Goal: Task Accomplishment & Management: Complete application form

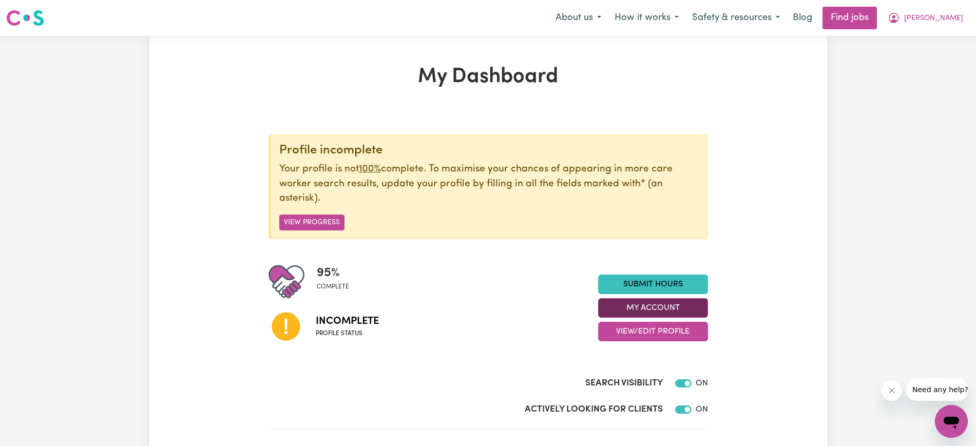
click at [652, 308] on button "My Account" at bounding box center [653, 308] width 110 height 20
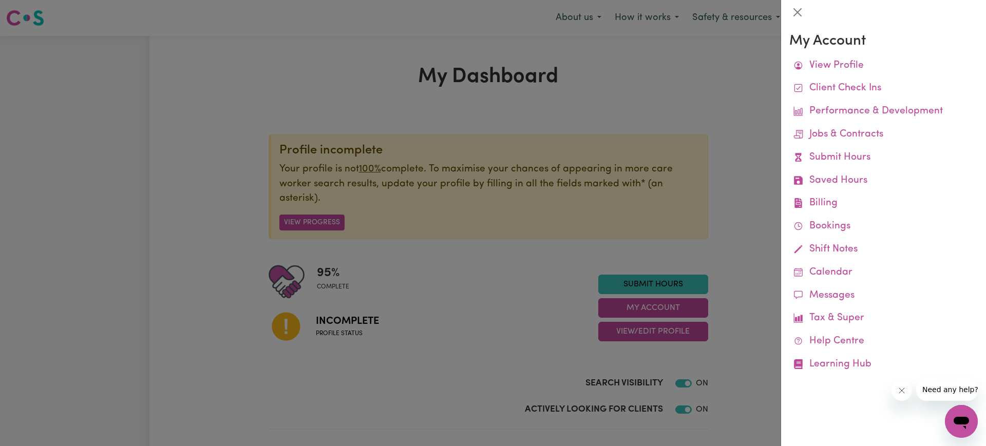
click at [510, 278] on div at bounding box center [493, 223] width 986 height 446
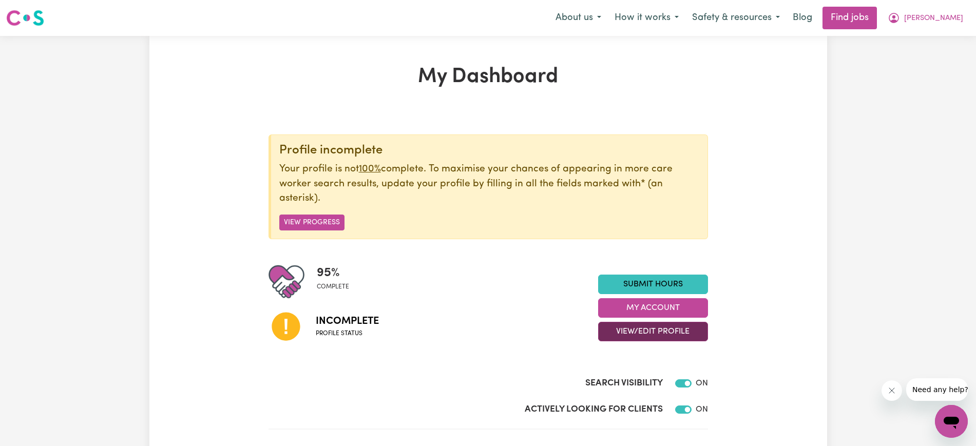
click at [622, 329] on button "View/Edit Profile" at bounding box center [653, 332] width 110 height 20
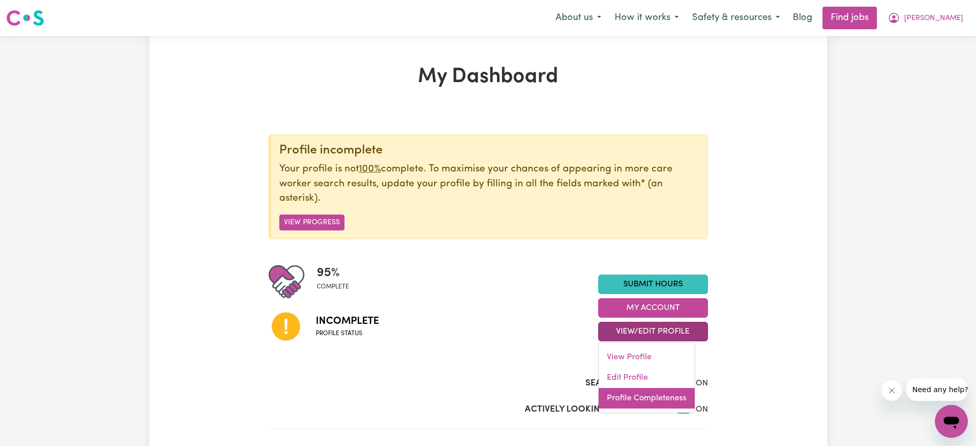
click at [636, 398] on link "Profile Completeness" at bounding box center [647, 398] width 96 height 21
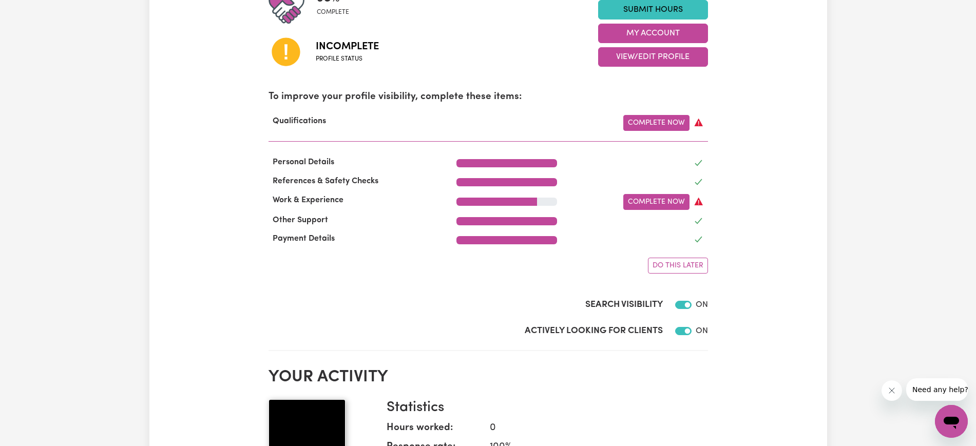
scroll to position [275, 0]
click at [661, 202] on link "Complete Now" at bounding box center [656, 202] width 66 height 16
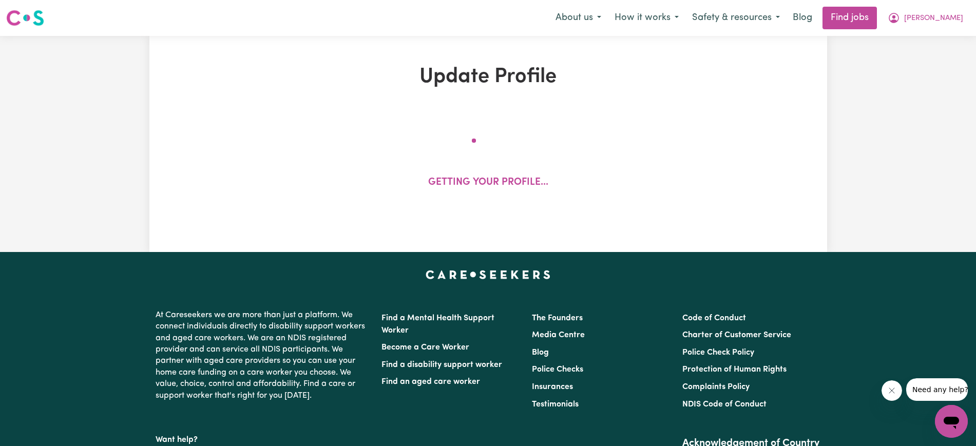
select select "2024"
select select "Certificate III (Individual Support)"
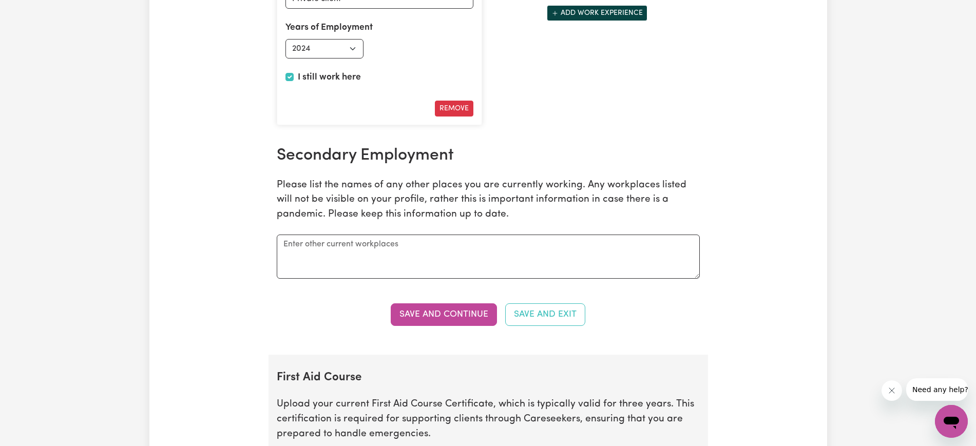
scroll to position [1632, 0]
click at [321, 250] on textarea at bounding box center [488, 256] width 423 height 44
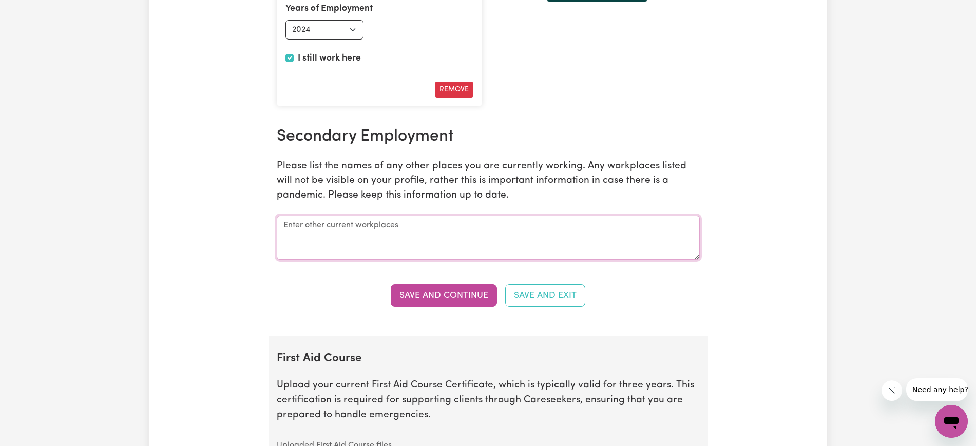
click at [360, 227] on textarea at bounding box center [488, 238] width 423 height 44
click at [368, 233] on textarea at bounding box center [488, 238] width 423 height 44
paste textarea "Catholic Healthcare Roles and responsibilities  Provide quality care to client…"
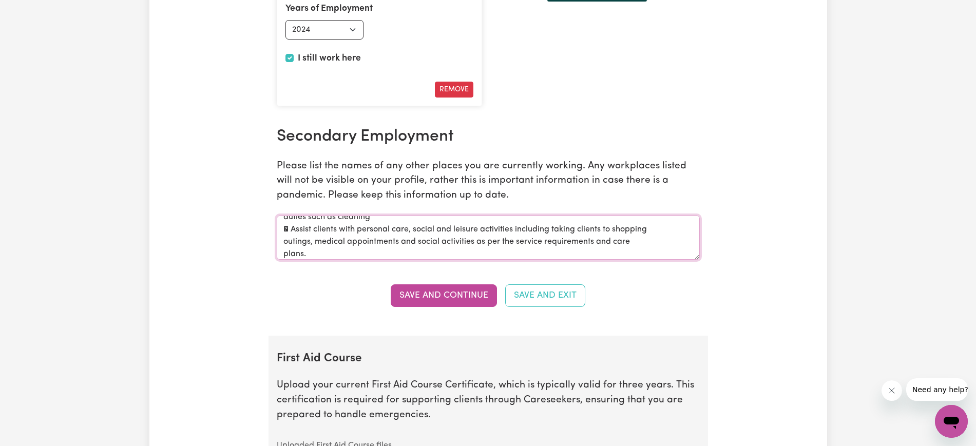
scroll to position [0, 0]
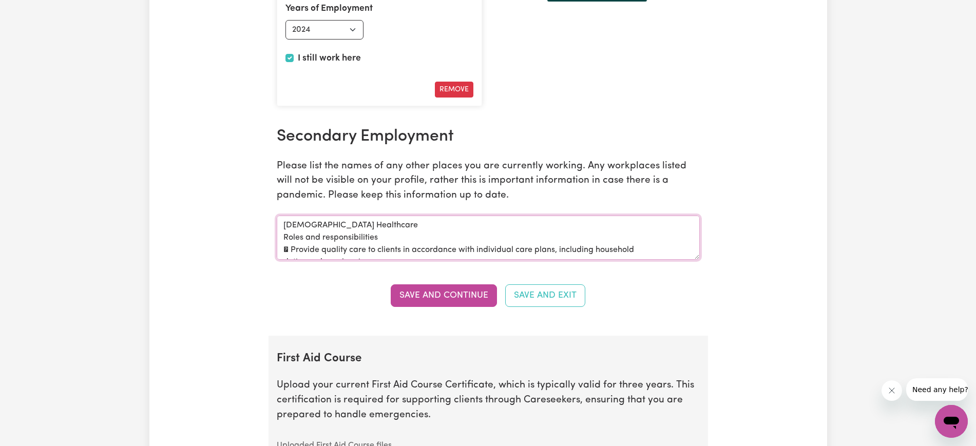
drag, startPoint x: 350, startPoint y: 251, endPoint x: 279, endPoint y: 243, distance: 71.2
click at [279, 243] on textarea "Catholic Healthcare Roles and responsibilities  Provide quality care to client…" at bounding box center [488, 238] width 423 height 44
click at [323, 234] on textarea "Catholic Healthcare Roles and responsibilities  Provide quality care to client…" at bounding box center [488, 238] width 423 height 44
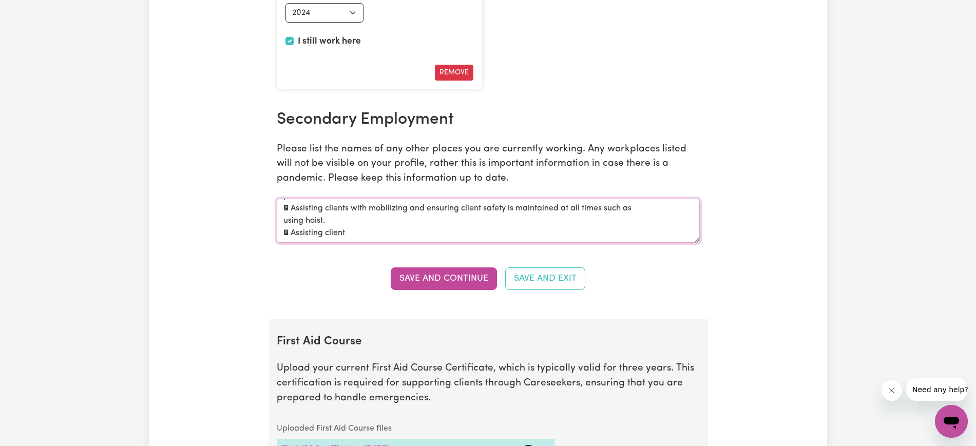
scroll to position [1668, 0]
drag, startPoint x: 361, startPoint y: 234, endPoint x: 283, endPoint y: 237, distance: 78.6
click at [283, 237] on textarea "Catholic Healthcare Roles and responsibilities  Provide quality care to client…" at bounding box center [488, 220] width 423 height 44
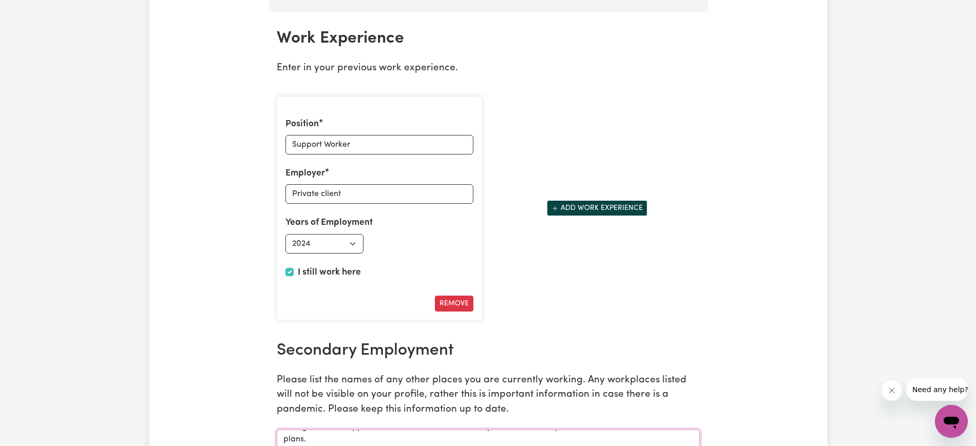
scroll to position [1437, 0]
type textarea "Catholic Healthcare Roles and responsibilities  Provide quality care to client…"
click at [559, 203] on button "Add work experience" at bounding box center [597, 208] width 101 height 16
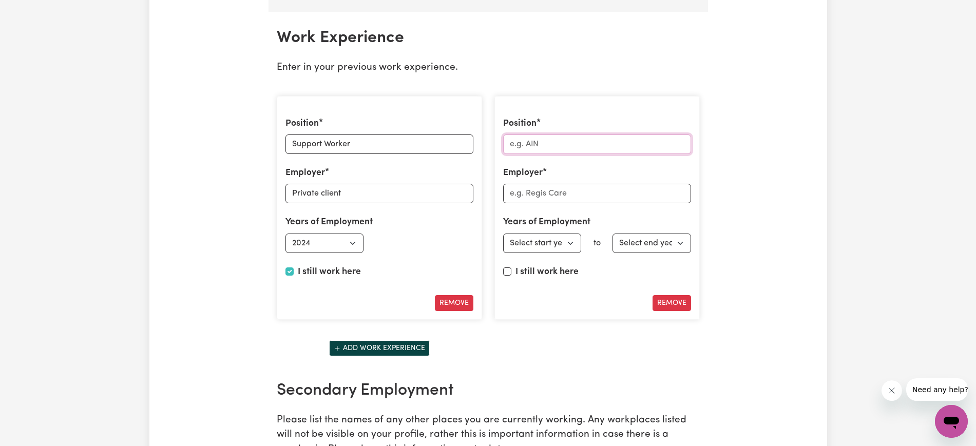
click at [517, 142] on input "Position" at bounding box center [597, 145] width 188 height 20
paste input "Beyond Disability Services"
type input "Beyond Disability Services"
click at [554, 194] on input "Employer" at bounding box center [597, 194] width 188 height 20
drag, startPoint x: 609, startPoint y: 144, endPoint x: 441, endPoint y: 131, distance: 168.3
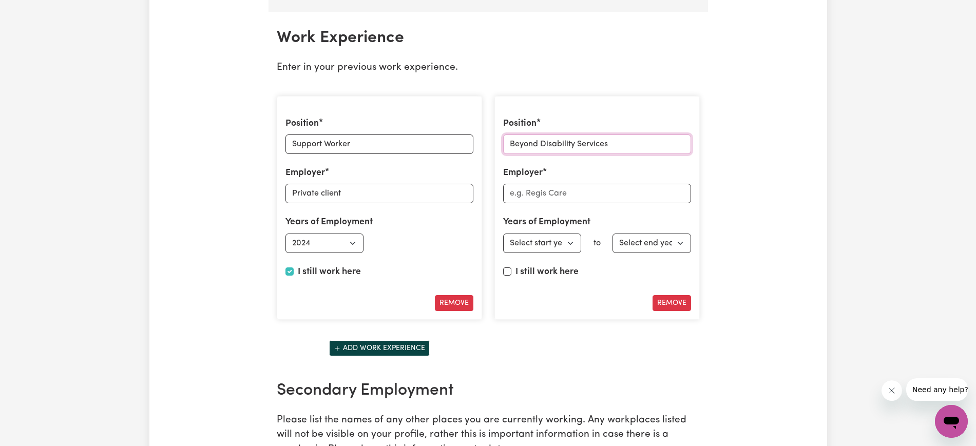
click at [441, 131] on div "Position Support Worker Employer Private client Years of Employment Employed fr…" at bounding box center [488, 228] width 435 height 281
click at [538, 200] on input "Employer" at bounding box center [597, 194] width 188 height 20
paste input "Beyond Disability Services"
type input "Beyond Disability Services"
drag, startPoint x: 619, startPoint y: 145, endPoint x: 479, endPoint y: 142, distance: 139.1
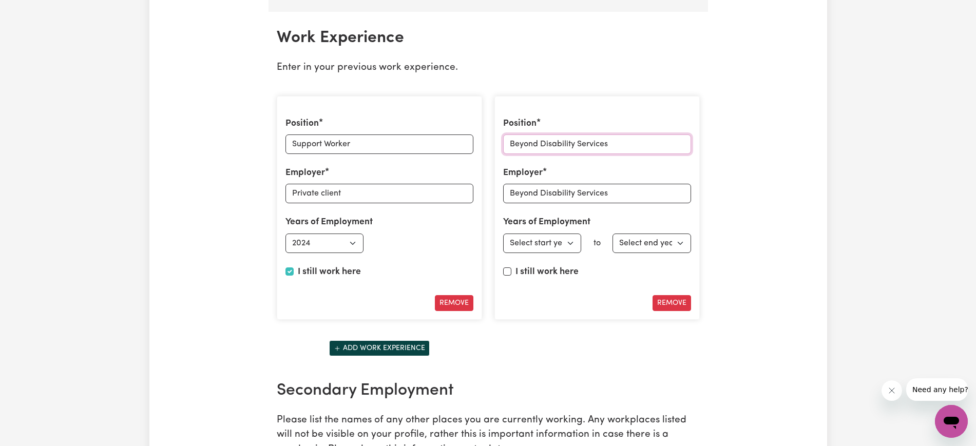
click at [479, 142] on div "Position Support Worker Employer Private client Years of Employment Employed fr…" at bounding box center [488, 228] width 435 height 281
paste input "Support Worker"
type input "Support Worker"
click at [571, 246] on select "Select start year [DATE] 1952 1953 1954 1955 1956 1957 1958 1959 1960 1961 1962…" at bounding box center [542, 244] width 79 height 20
select select "2021"
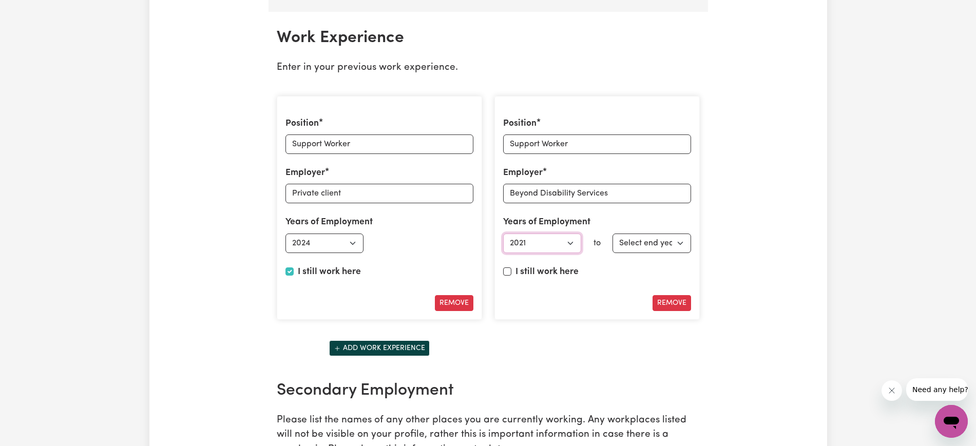
click at [503, 234] on select "Select start year [DATE] 1952 1953 1954 1955 1956 1957 1958 1959 1960 1961 1962…" at bounding box center [542, 244] width 79 height 20
click at [655, 244] on select "Select end year [DATE] 1952 1953 1954 1955 1956 1957 1958 1959 1960 1961 1962 1…" at bounding box center [651, 244] width 79 height 20
click at [612, 234] on select "Select end year [DATE] 1952 1953 1954 1955 1956 1957 1958 1959 1960 1961 1962 1…" at bounding box center [651, 244] width 79 height 20
click at [680, 241] on select "Select end year [DATE] 1952 1953 1954 1955 1956 1957 1958 1959 1960 1961 1962 1…" at bounding box center [651, 244] width 79 height 20
select select "2024"
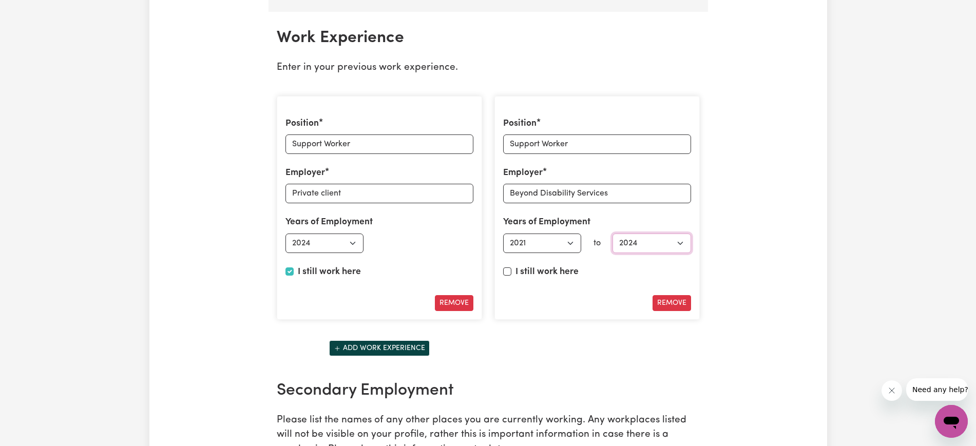
click at [612, 234] on select "Select end year [DATE] 1952 1953 1954 1955 1956 1957 1958 1959 1960 1961 1962 1…" at bounding box center [651, 244] width 79 height 20
click at [573, 243] on select "Select start year [DATE] 1952 1953 1954 1955 1956 1957 1958 1959 1960 1961 1962…" at bounding box center [542, 244] width 79 height 20
select select "2023"
click at [503, 234] on select "Select start year [DATE] 1952 1953 1954 1955 1956 1957 1958 1959 1960 1961 1962…" at bounding box center [542, 244] width 79 height 20
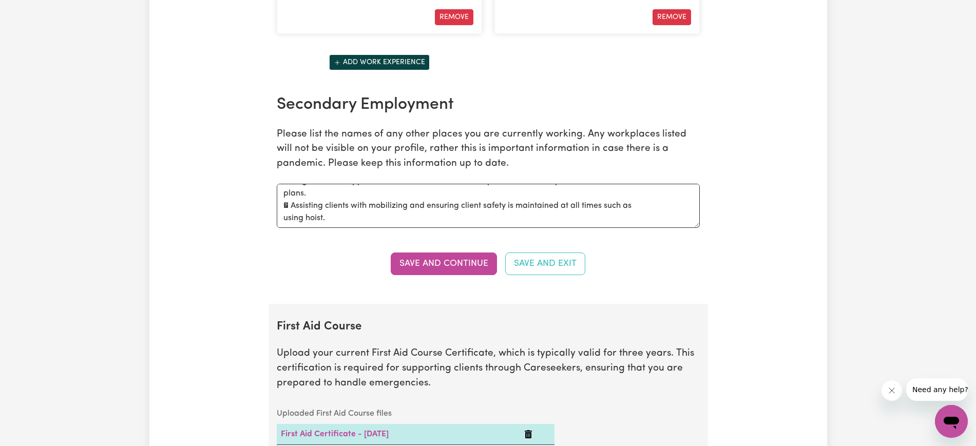
scroll to position [1740, 0]
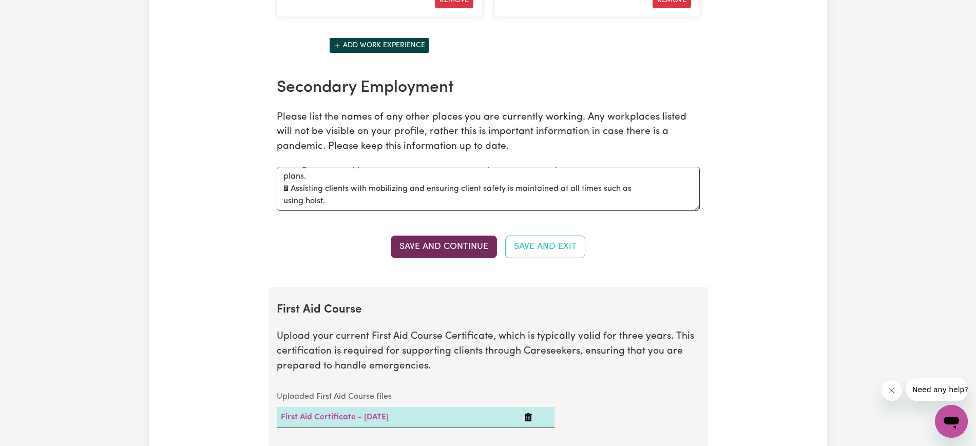
click at [445, 251] on button "Save and Continue" at bounding box center [444, 247] width 106 height 23
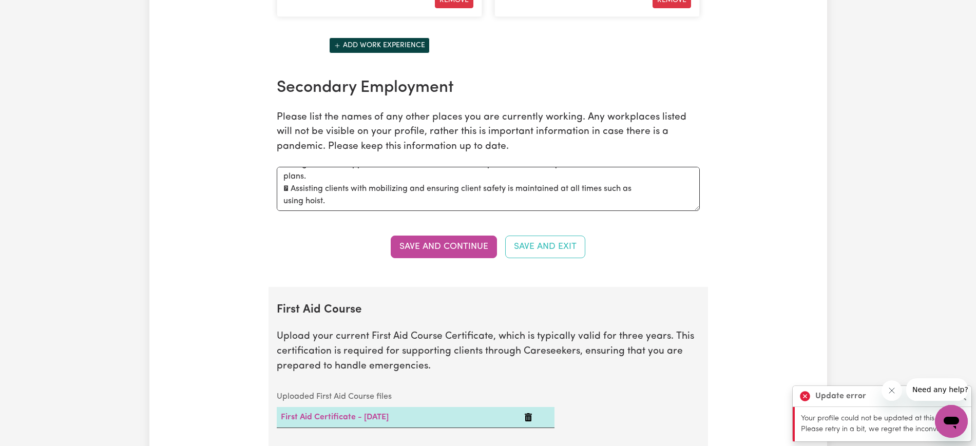
click at [893, 391] on icon "Close message from company" at bounding box center [891, 390] width 5 height 5
click at [949, 420] on icon "Open messaging window" at bounding box center [951, 423] width 15 height 12
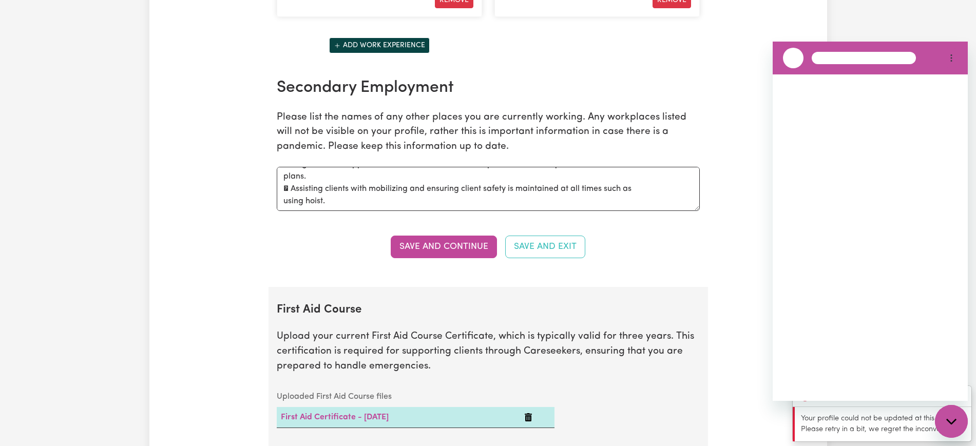
scroll to position [0, 0]
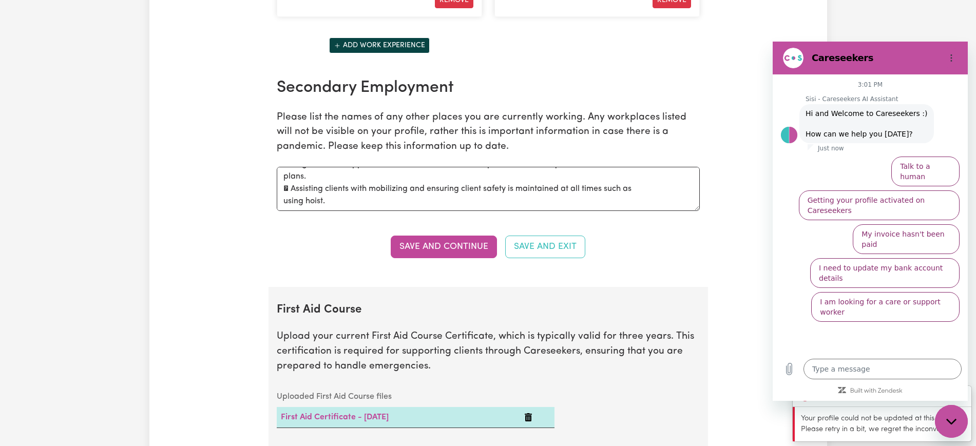
click at [839, 424] on p "Your profile could not be updated at this time. Please retry in a bit, we regre…" at bounding box center [883, 424] width 164 height 22
click at [862, 428] on p "Your profile could not be updated at this time. Please retry in a bit, we regre…" at bounding box center [883, 424] width 164 height 22
drag, startPoint x: 1823, startPoint y: 823, endPoint x: 959, endPoint y: 413, distance: 956.2
click at [952, 57] on icon "Options menu" at bounding box center [951, 58] width 8 height 8
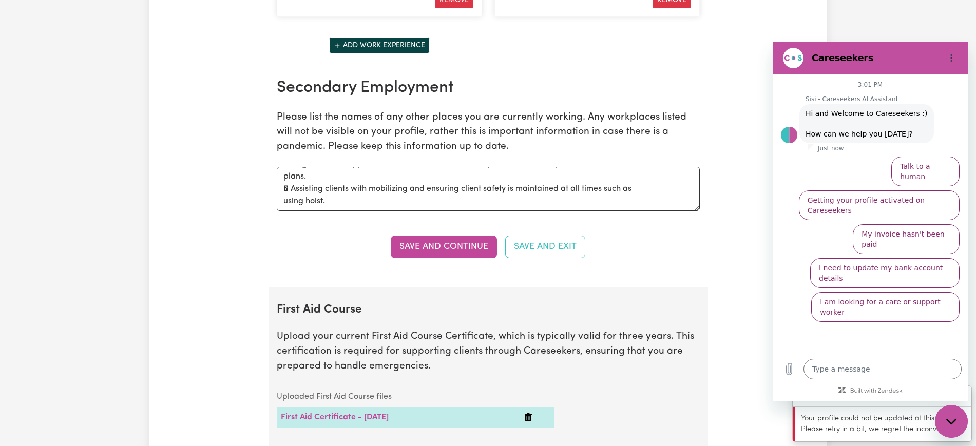
click at [949, 420] on icon "Close messaging window" at bounding box center [951, 421] width 11 height 7
type textarea "x"
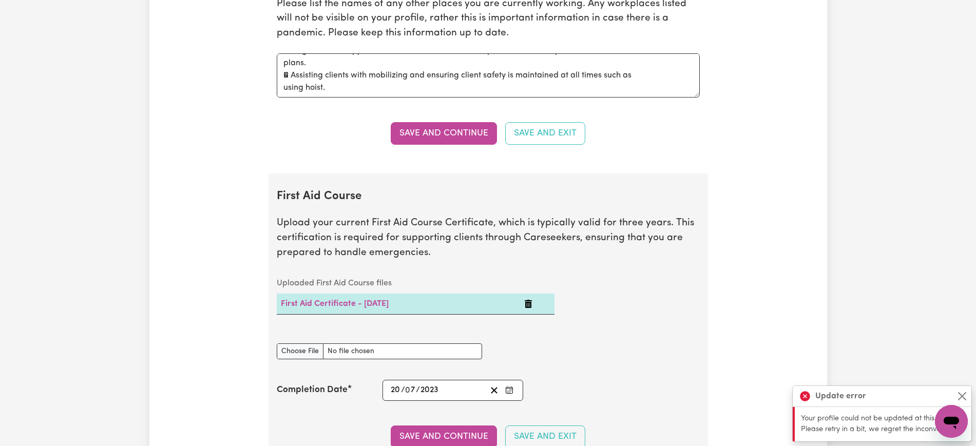
scroll to position [1854, 0]
click at [447, 131] on button "Save and Continue" at bounding box center [444, 133] width 106 height 23
click at [559, 142] on button "Save and Exit" at bounding box center [545, 133] width 80 height 23
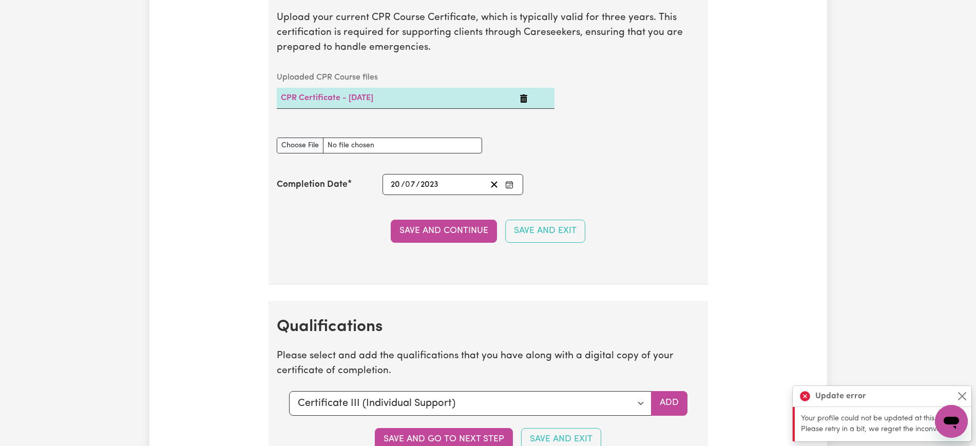
scroll to position [2501, 0]
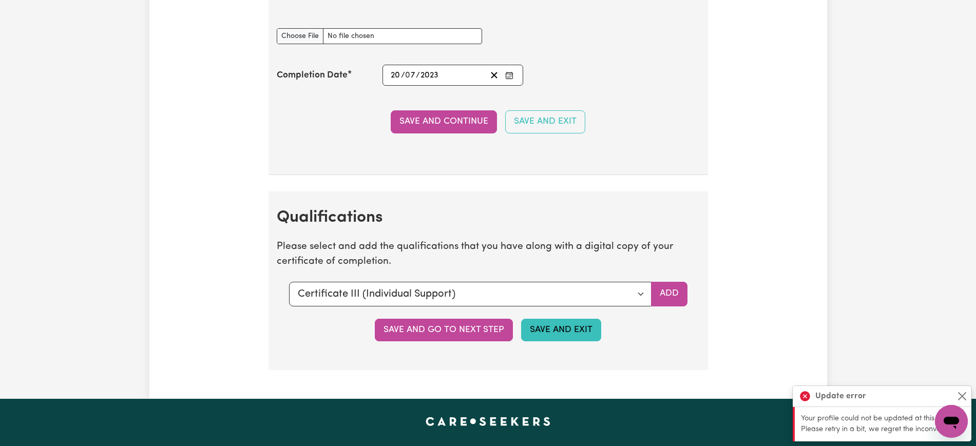
click at [575, 333] on button "Save and Exit" at bounding box center [561, 330] width 80 height 23
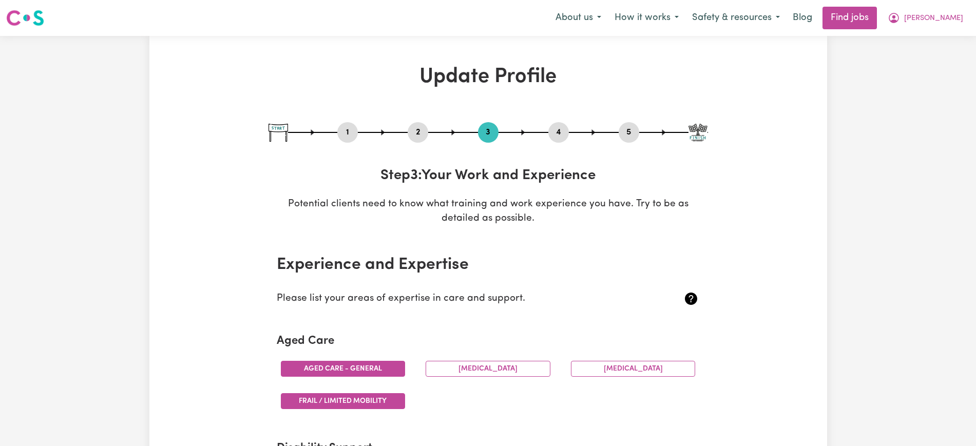
select select "2024"
select select "Certificate III (Individual Support)"
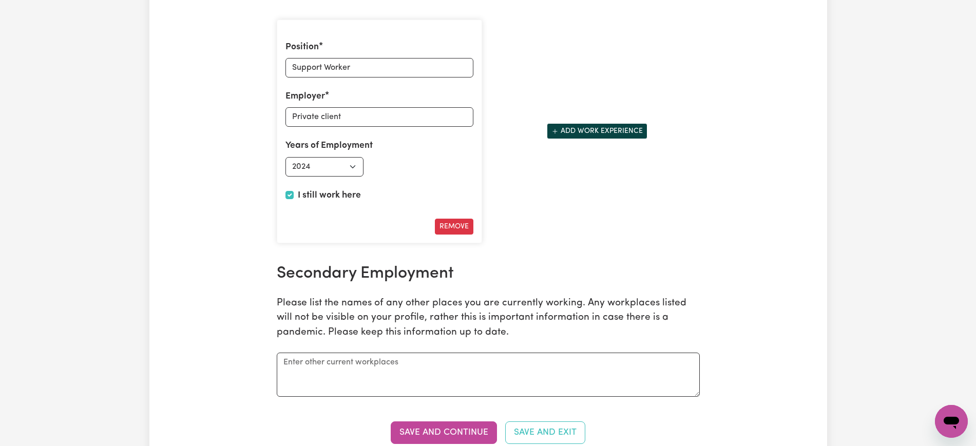
scroll to position [1514, 0]
click at [577, 125] on button "Add work experience" at bounding box center [597, 131] width 101 height 16
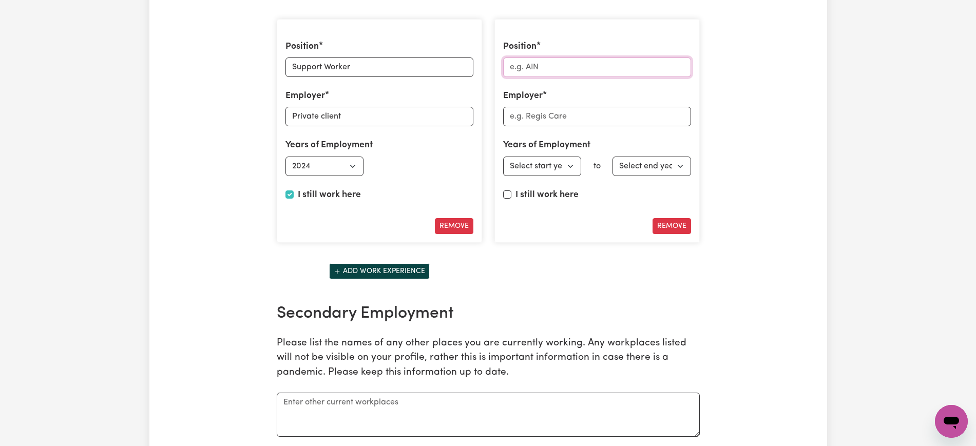
click at [545, 68] on input "Position" at bounding box center [597, 67] width 188 height 20
paste input "Support Worker"
type input "Support Worker"
click at [555, 118] on input "Employer" at bounding box center [597, 117] width 188 height 20
click at [516, 119] on input "Employer" at bounding box center [597, 117] width 188 height 20
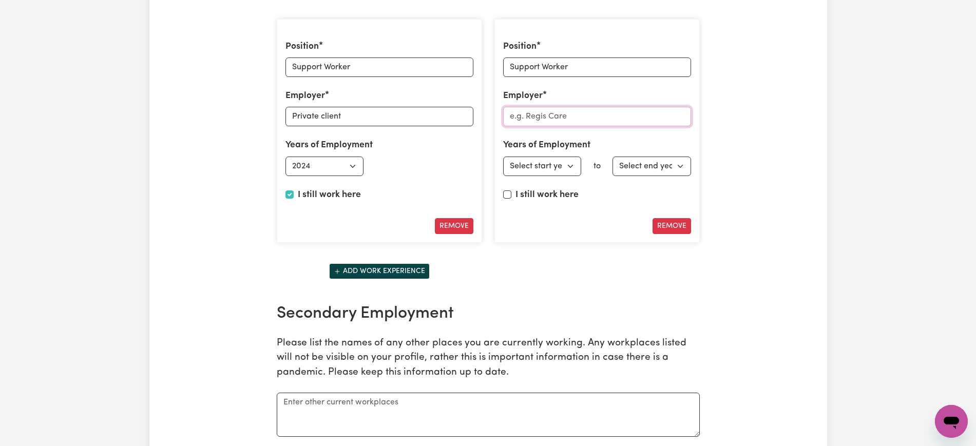
paste input "Beyond Disability Services"
type input "Beyond Disability Services"
click at [569, 163] on select "Select start year [DATE] 1952 1953 1954 1955 1956 1957 1958 1959 1960 1961 1962…" at bounding box center [542, 167] width 79 height 20
select select "2023"
click at [503, 157] on select "Select start year [DATE] 1952 1953 1954 1955 1956 1957 1958 1959 1960 1961 1962…" at bounding box center [542, 167] width 79 height 20
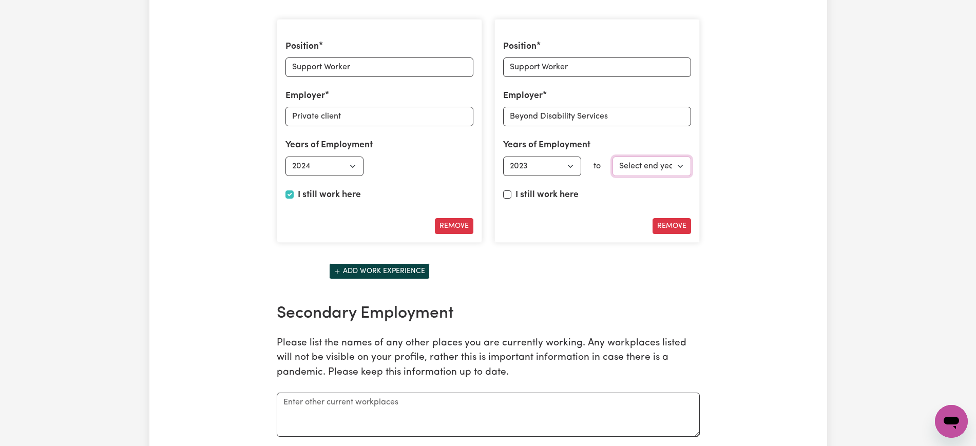
click at [647, 165] on select "Select end year [DATE] 1952 1953 1954 1955 1956 1957 1958 1959 1960 1961 1962 1…" at bounding box center [651, 167] width 79 height 20
select select "2024"
click at [612, 157] on select "Select end year [DATE] 1952 1953 1954 1955 1956 1957 1958 1959 1960 1961 1962 1…" at bounding box center [651, 167] width 79 height 20
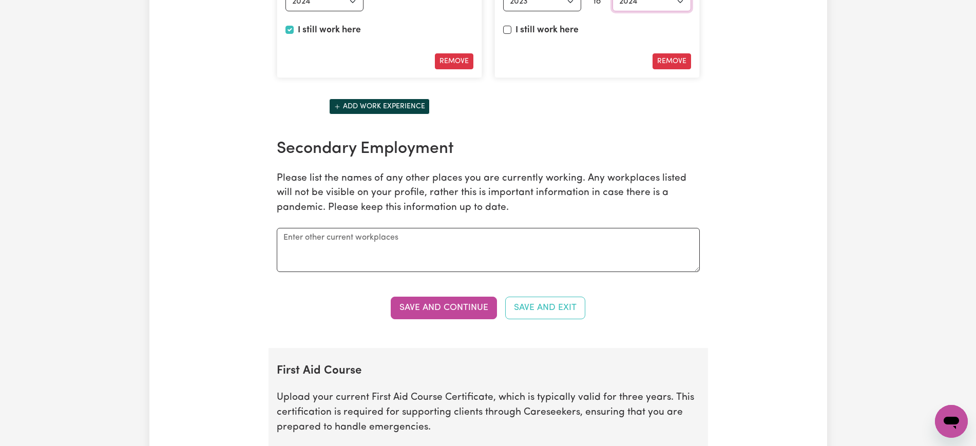
scroll to position [1680, 0]
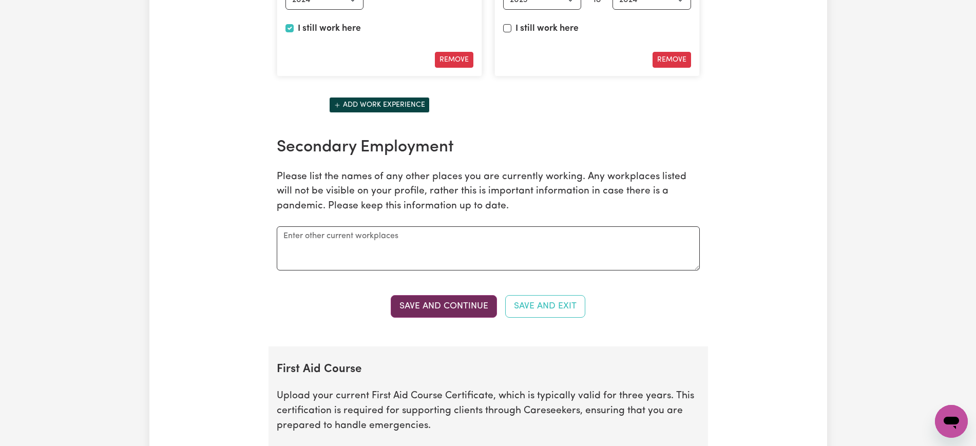
click at [439, 310] on button "Save and Continue" at bounding box center [444, 306] width 106 height 23
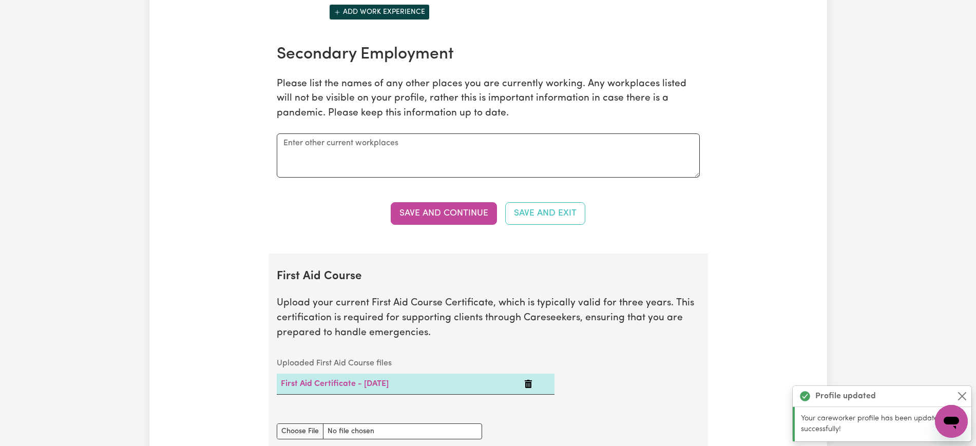
scroll to position [1765, 0]
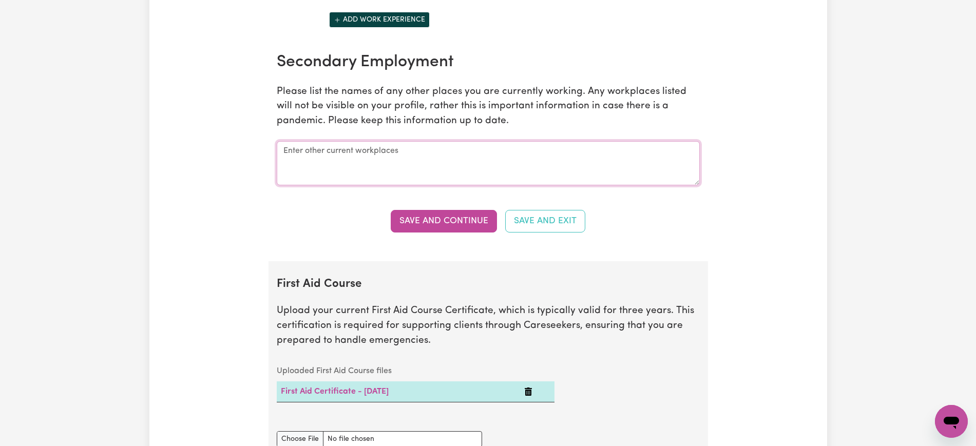
click at [331, 148] on textarea at bounding box center [488, 163] width 423 height 44
click at [338, 160] on textarea at bounding box center [488, 163] width 423 height 44
paste textarea "[DEMOGRAPHIC_DATA] Healthcare"
type textarea "[DEMOGRAPHIC_DATA] Healthcare"
click at [431, 220] on button "Save and Continue" at bounding box center [444, 221] width 106 height 23
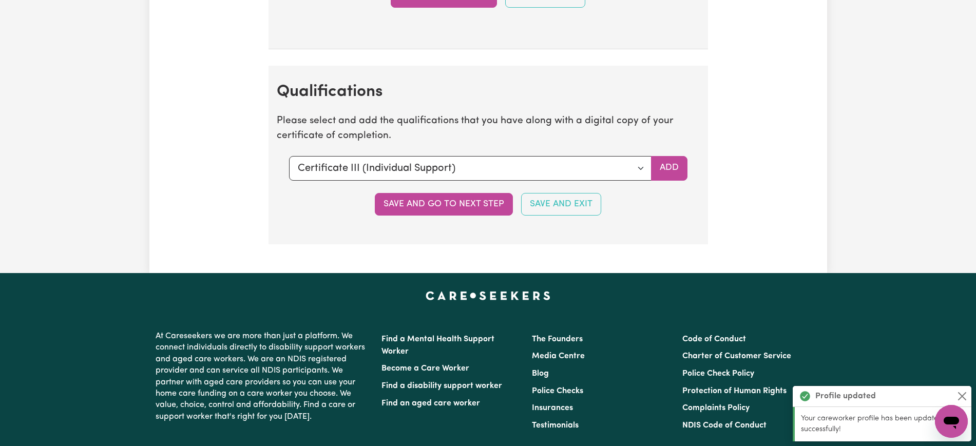
scroll to position [2627, 0]
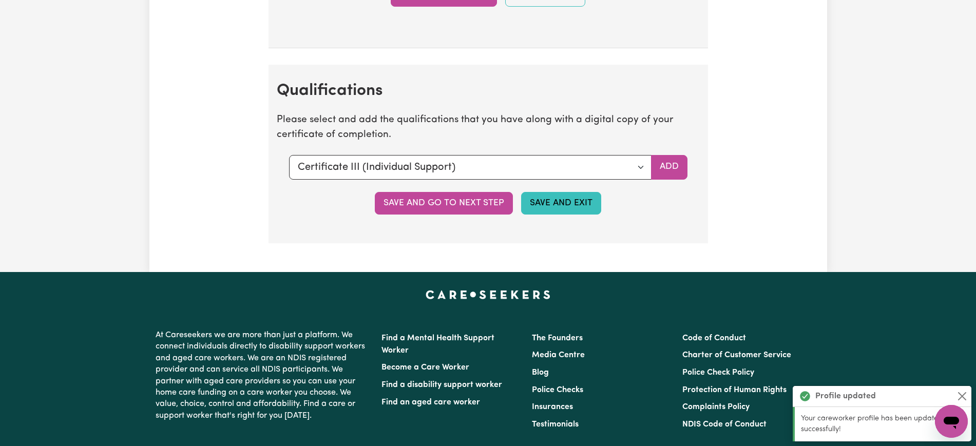
click at [549, 206] on button "Save and Exit" at bounding box center [561, 203] width 80 height 23
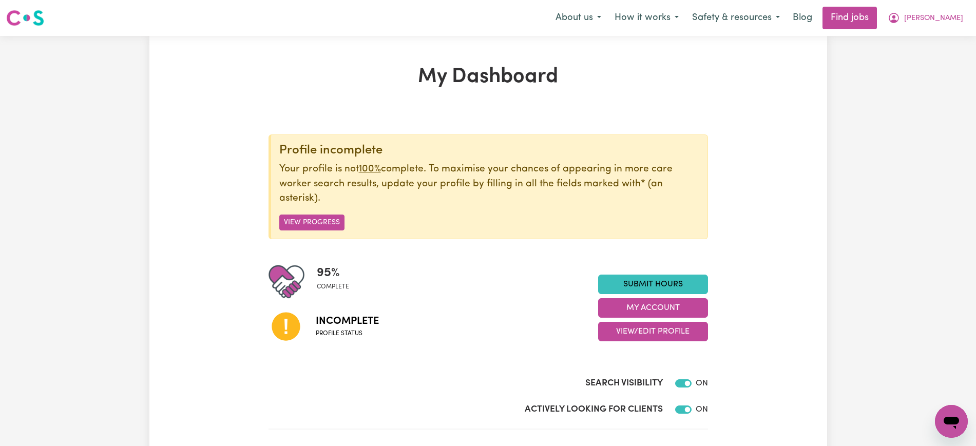
click at [341, 334] on span "Profile status" at bounding box center [347, 333] width 63 height 9
click at [658, 329] on button "View/Edit Profile" at bounding box center [653, 332] width 110 height 20
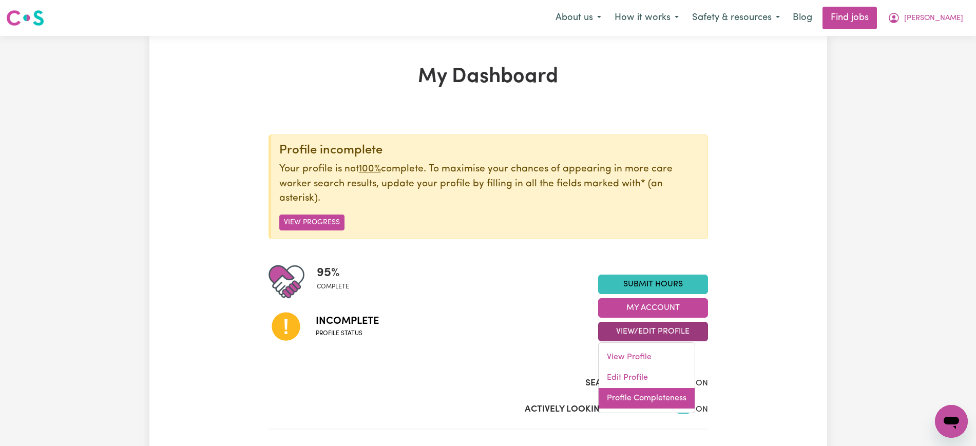
click at [638, 399] on link "Profile Completeness" at bounding box center [647, 398] width 96 height 21
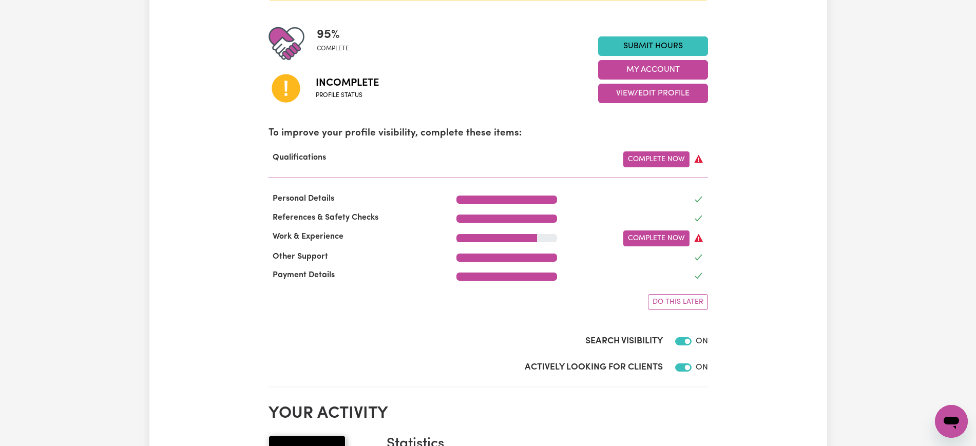
scroll to position [257, 0]
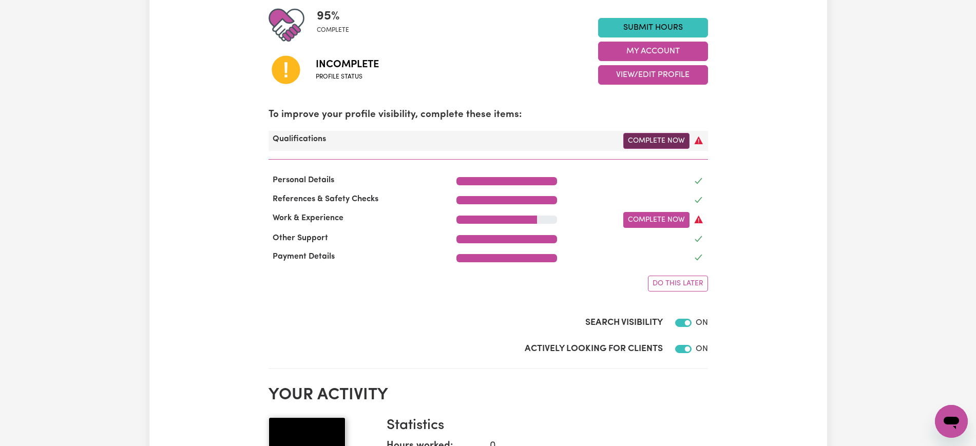
click at [663, 139] on link "Complete Now" at bounding box center [656, 141] width 66 height 16
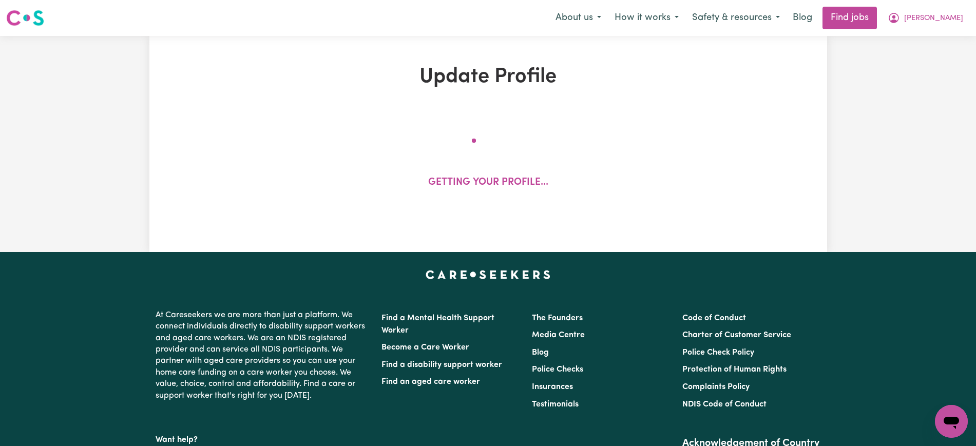
select select "2024"
select select "2023"
select select "2024"
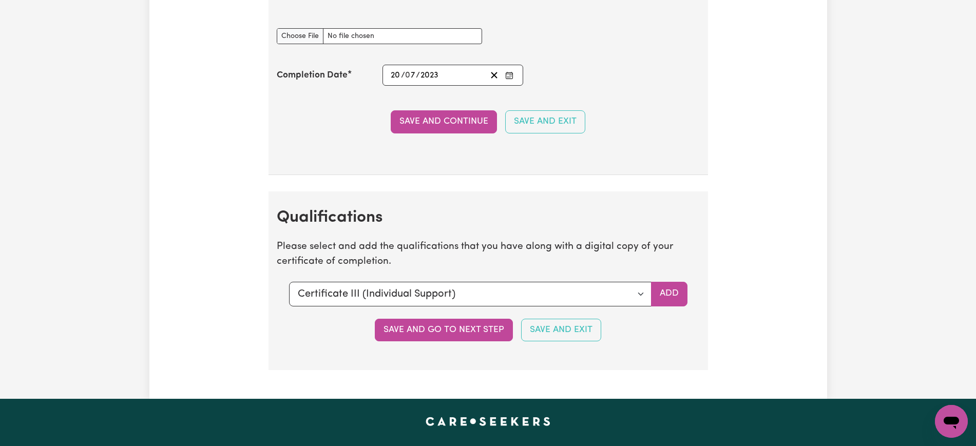
scroll to position [2502, 0]
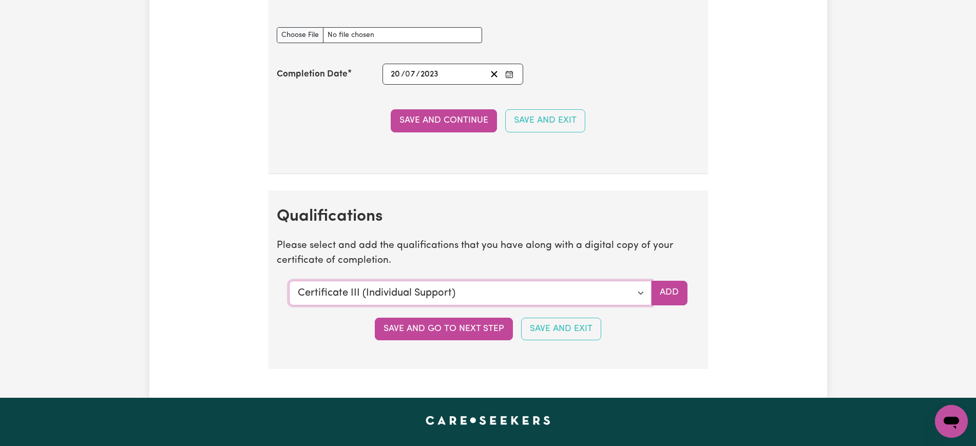
click at [643, 285] on select "Select a qualification to add... Certificate III (Individual Support) Certifica…" at bounding box center [470, 293] width 362 height 25
select select "Manual Handling"
click at [289, 281] on select "Select a qualification to add... Certificate III (Individual Support) Certifica…" at bounding box center [470, 293] width 362 height 25
click at [666, 292] on button "Add" at bounding box center [669, 293] width 36 height 25
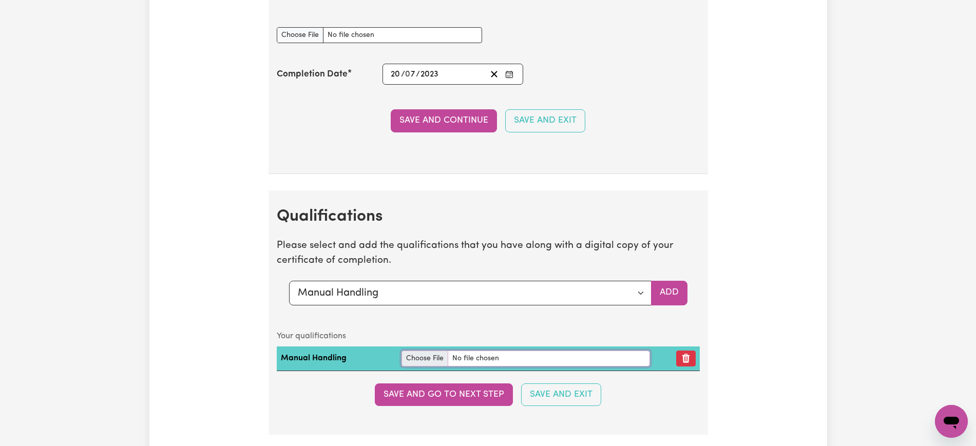
click at [412, 357] on input "file" at bounding box center [525, 359] width 248 height 16
click at [424, 361] on input "file" at bounding box center [525, 359] width 248 height 16
type input "C:\fakepath\unnamed.jpg"
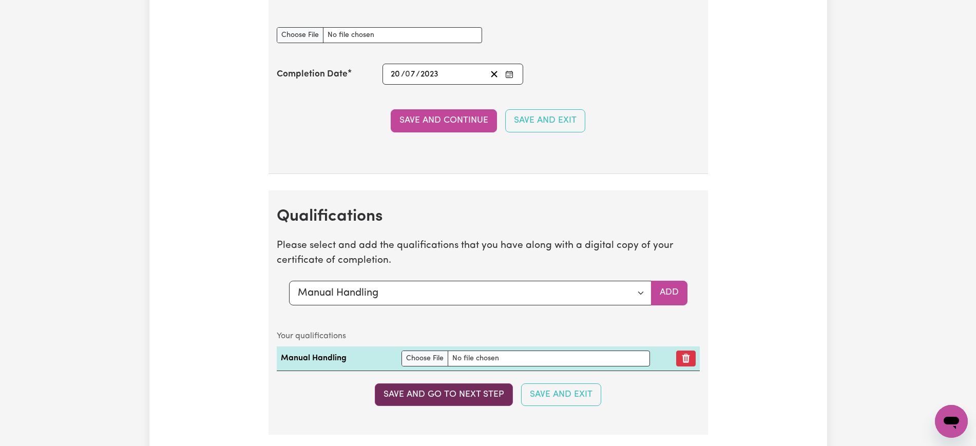
click at [476, 402] on button "Save and go to next step" at bounding box center [444, 394] width 138 height 23
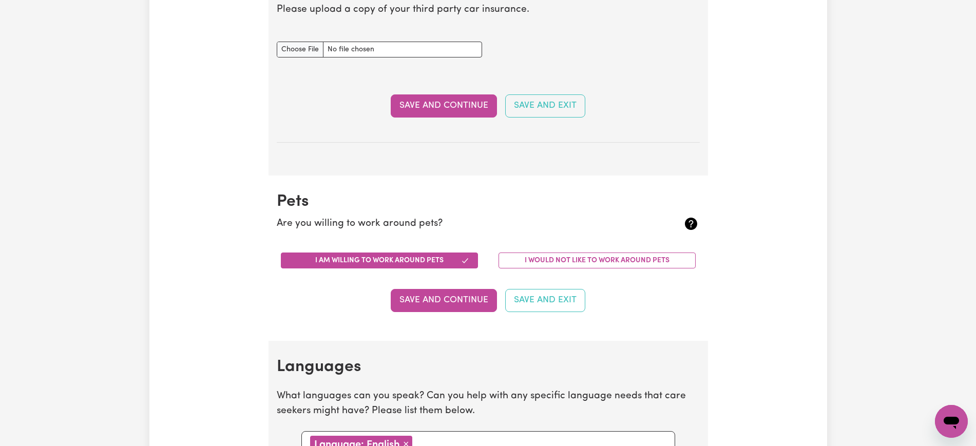
scroll to position [726, 0]
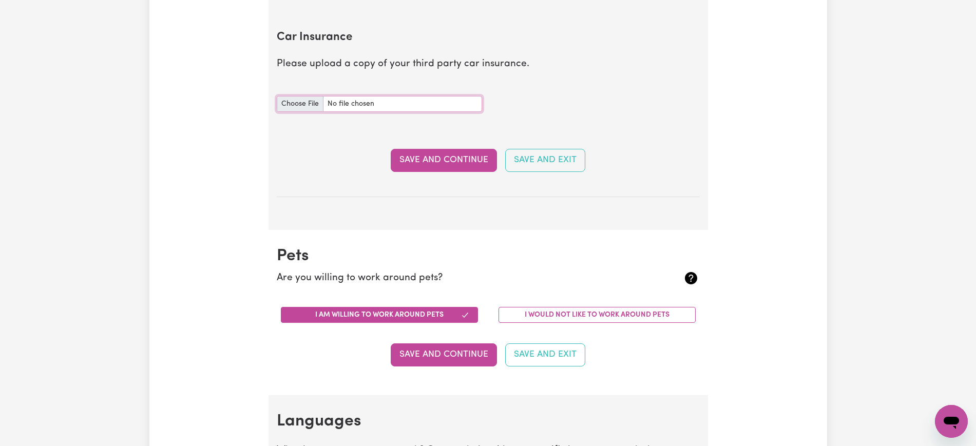
click at [301, 101] on input "Car Insurance document" at bounding box center [379, 104] width 205 height 16
type input "C:\fakepath\OA68141251_1_1.pdf"
click at [433, 160] on button "Save and Continue" at bounding box center [444, 160] width 106 height 23
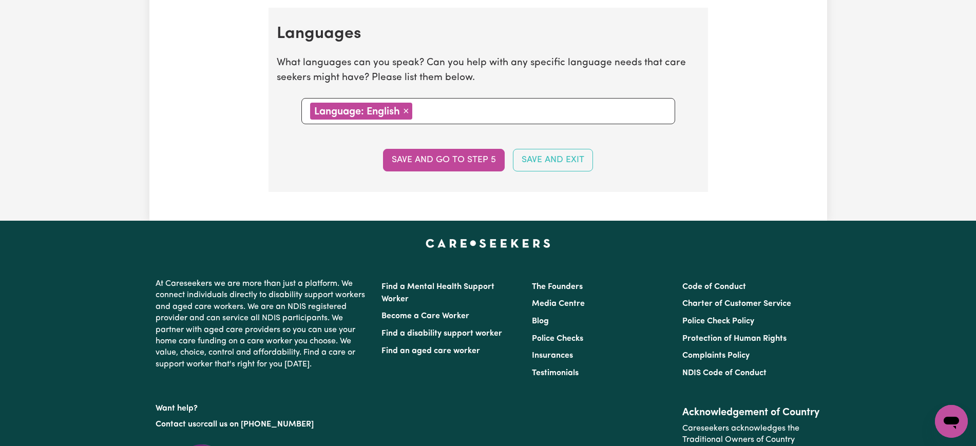
scroll to position [1172, 0]
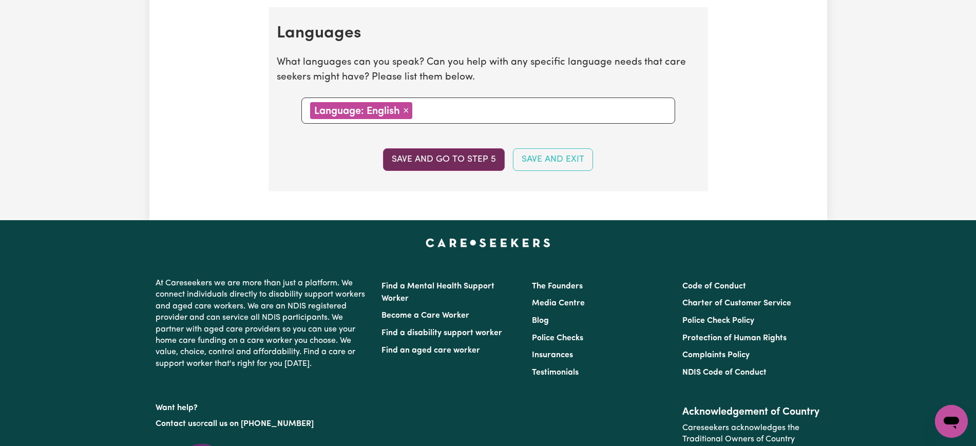
click at [444, 157] on button "Save and go to step 5" at bounding box center [444, 159] width 122 height 23
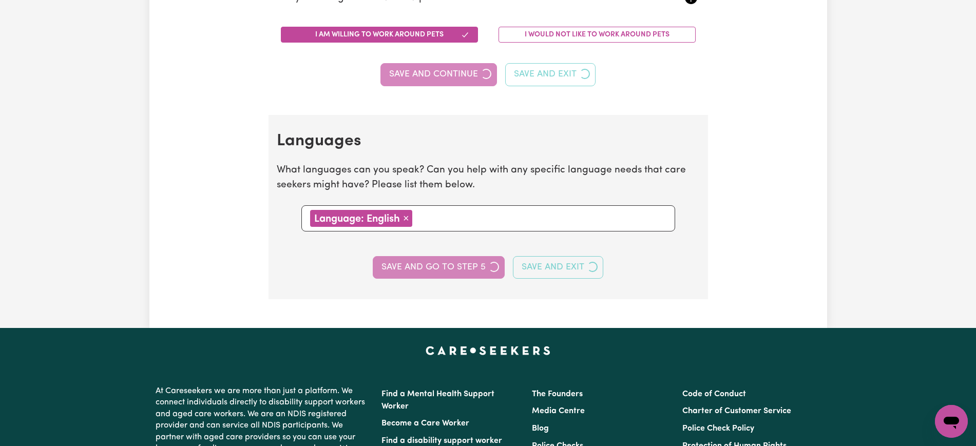
select select "I am providing services privately on my own"
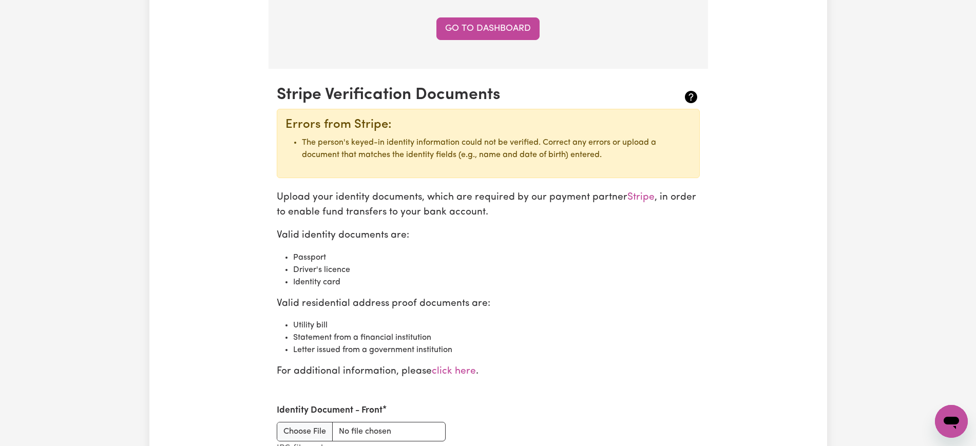
scroll to position [1004, 0]
click at [444, 157] on li "The person's keyed-in identity information could not be verified. Correct any e…" at bounding box center [496, 148] width 389 height 25
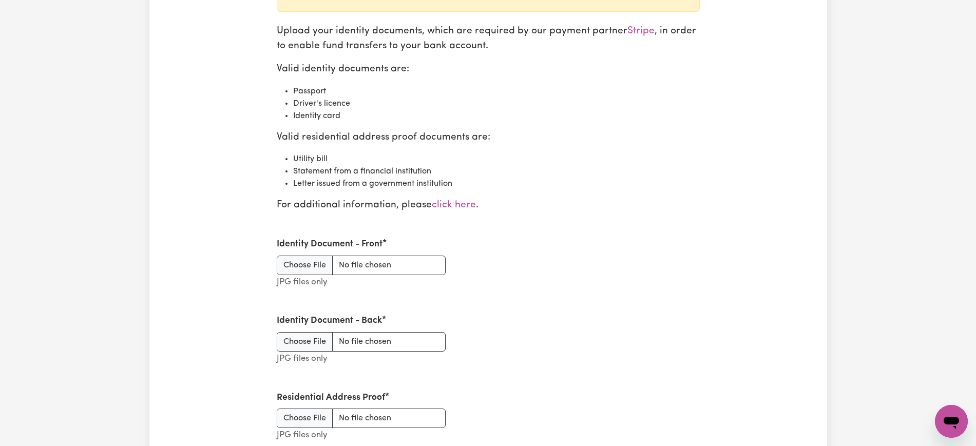
scroll to position [1213, 0]
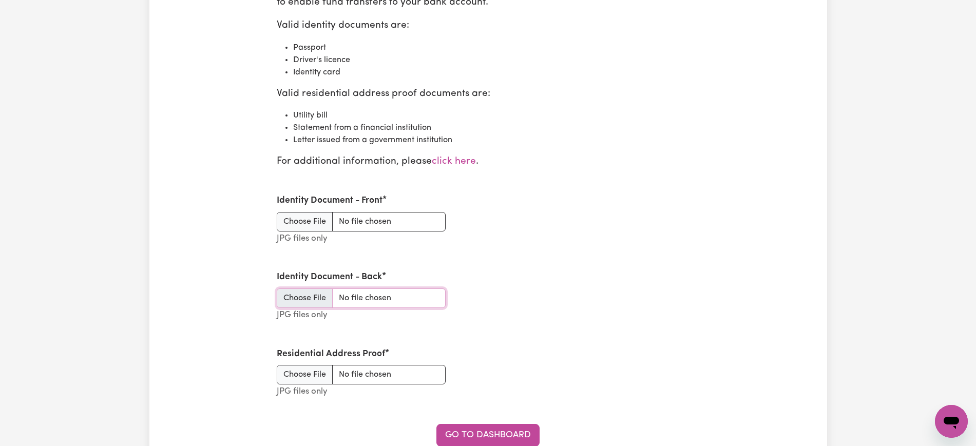
click at [304, 296] on input "Identity Document - Back" at bounding box center [361, 299] width 169 height 20
type input "C:\fakepath\unnamed (1).jpg"
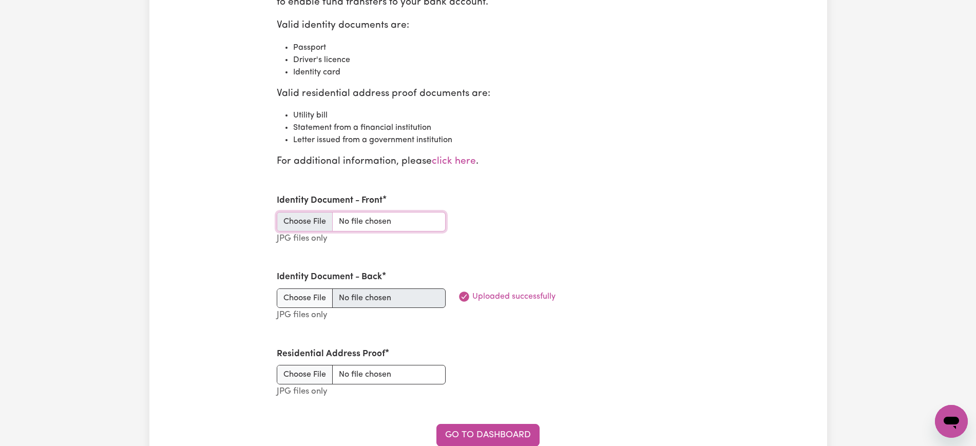
click at [311, 221] on input "Identity Document - Front" at bounding box center [361, 222] width 169 height 20
type input "C:\fakepath\unnamed (2).jpg"
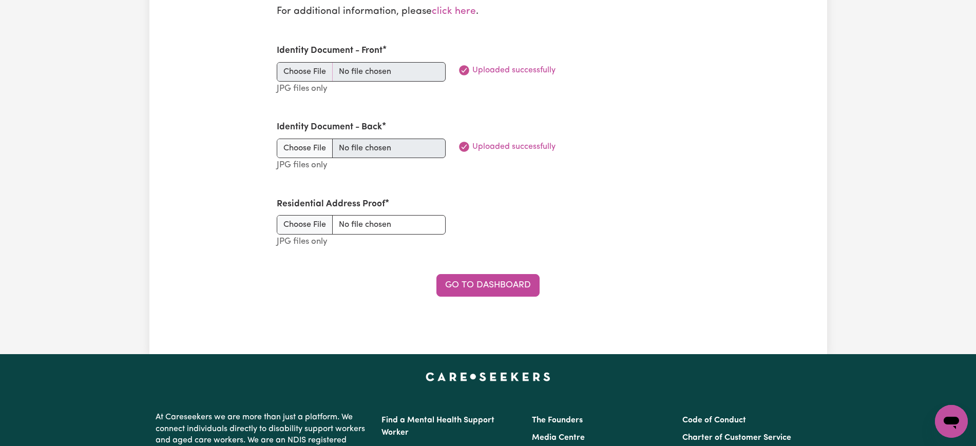
scroll to position [1331, 0]
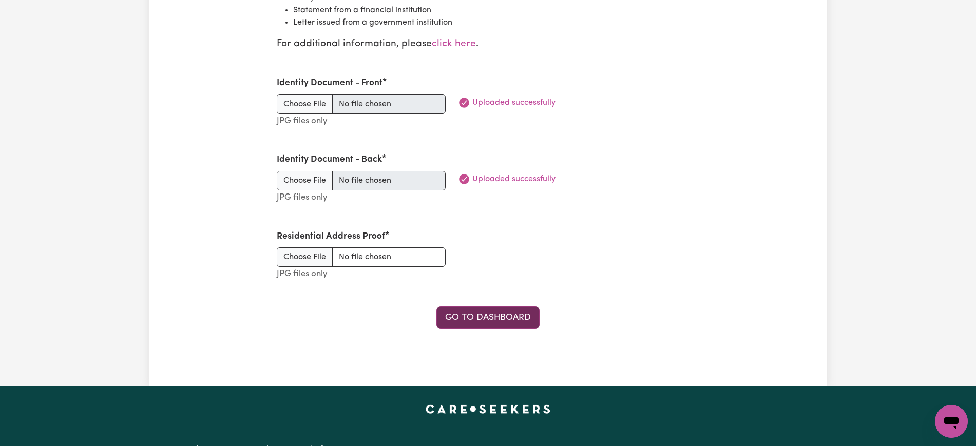
click at [503, 321] on link "Go to Dashboard" at bounding box center [487, 317] width 103 height 23
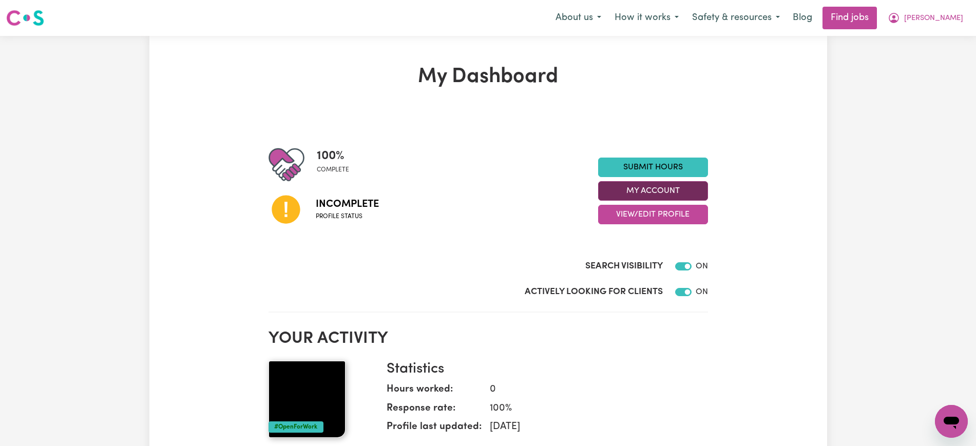
click at [661, 195] on button "My Account" at bounding box center [653, 191] width 110 height 20
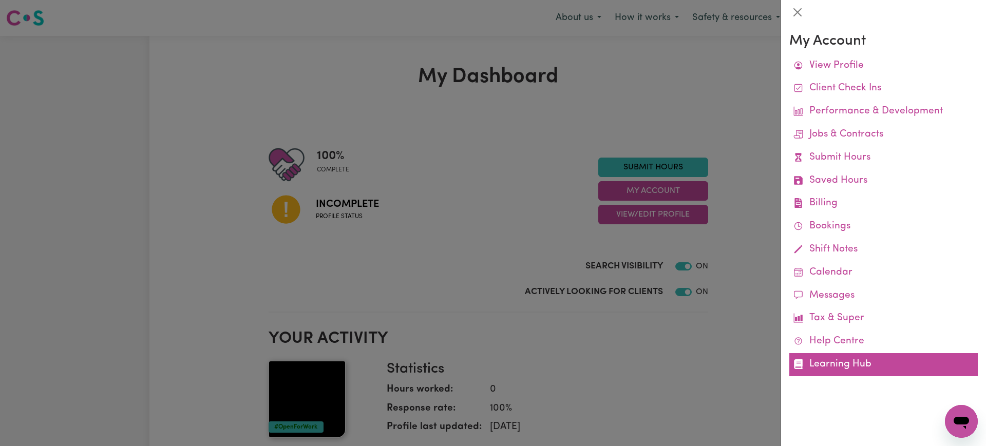
click at [847, 367] on link "Learning Hub" at bounding box center [883, 364] width 188 height 23
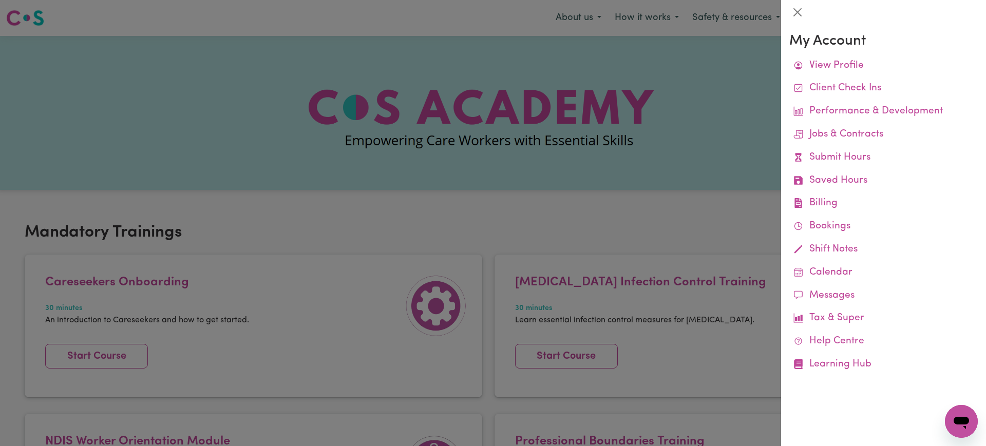
click at [580, 222] on div at bounding box center [493, 223] width 986 height 446
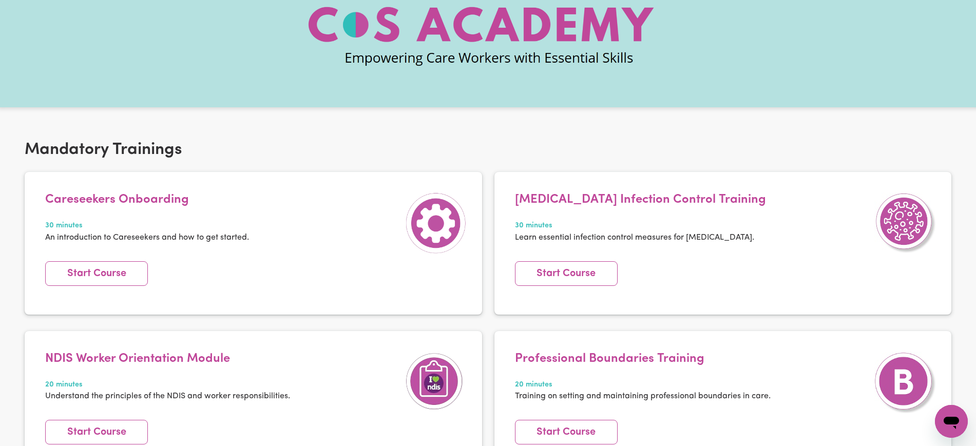
scroll to position [112, 0]
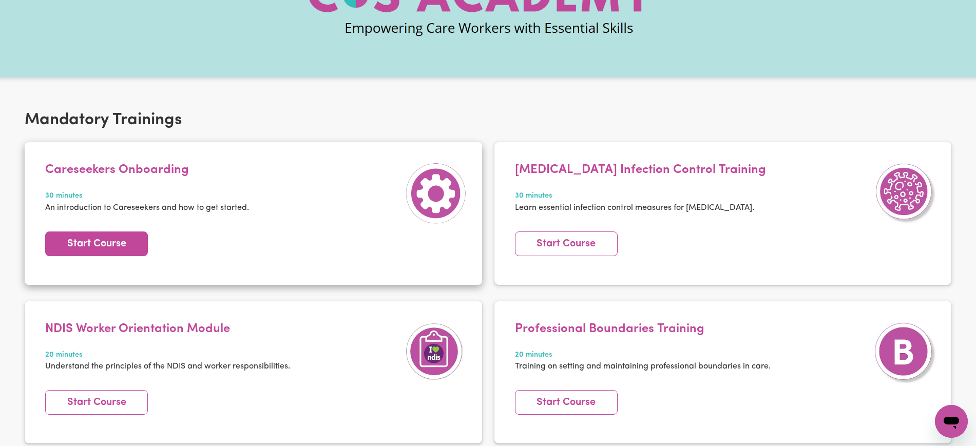
click at [116, 238] on link "Start Course" at bounding box center [96, 244] width 103 height 25
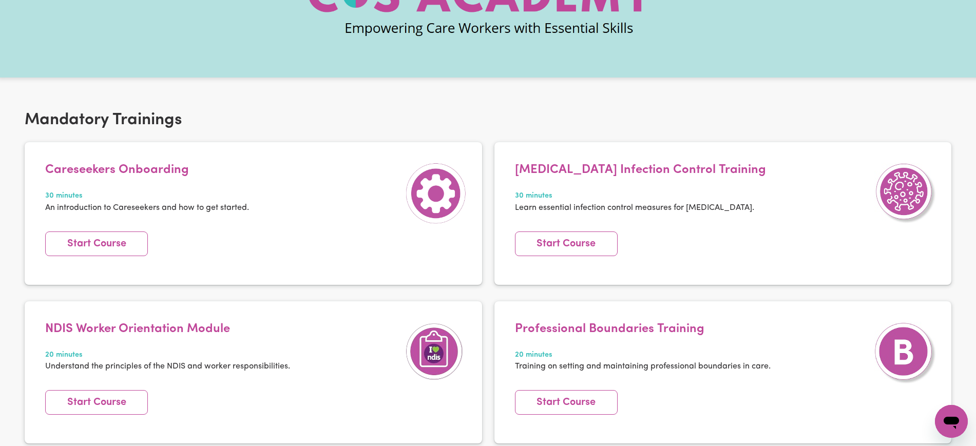
drag, startPoint x: 116, startPoint y: 238, endPoint x: 666, endPoint y: 98, distance: 567.3
click at [666, 98] on div "Mandatory Trainings Careseekers Onboarding 30 minutes An introduction to Carese…" at bounding box center [488, 377] width 976 height 583
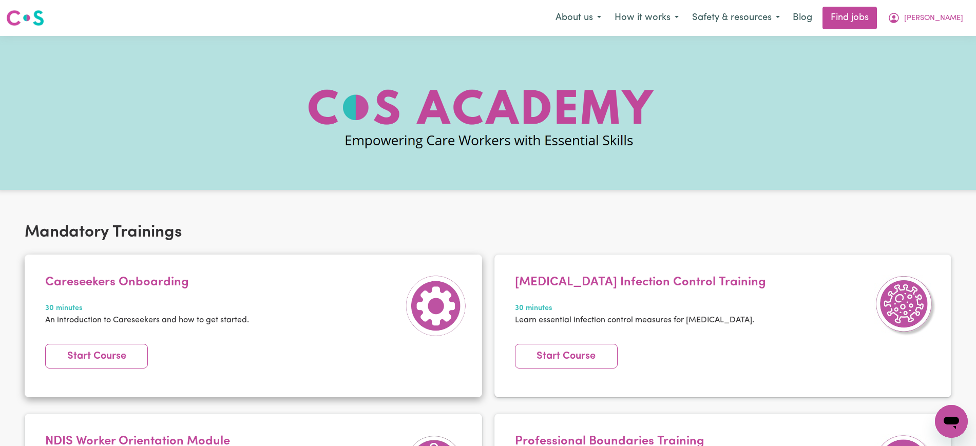
scroll to position [1, 0]
click at [107, 360] on link "Start Course" at bounding box center [96, 355] width 103 height 25
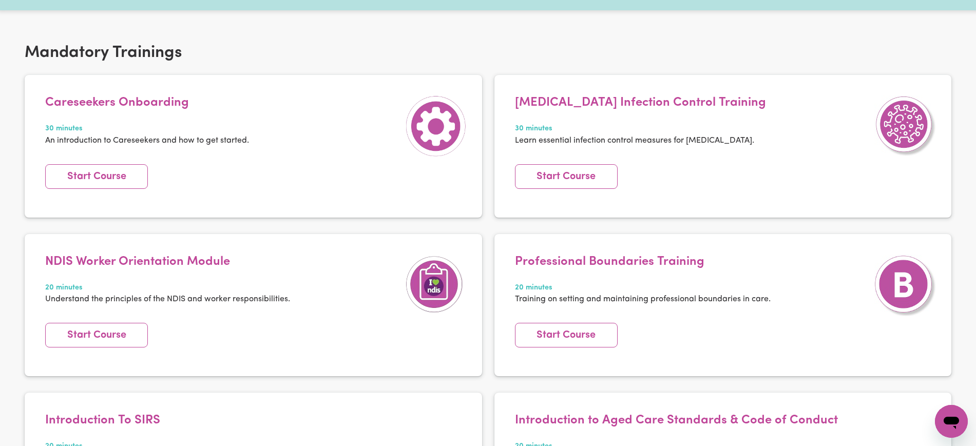
scroll to position [184, 0]
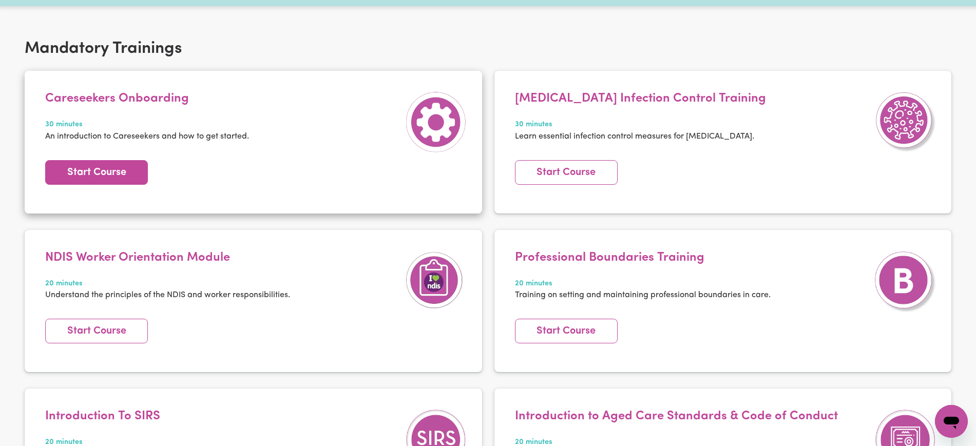
click at [119, 174] on link "Start Course" at bounding box center [96, 172] width 103 height 25
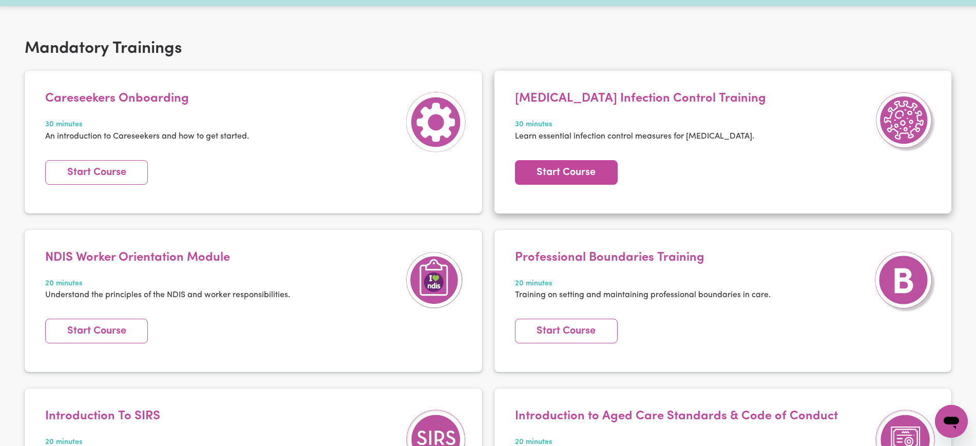
click at [567, 174] on link "Start Course" at bounding box center [566, 172] width 103 height 25
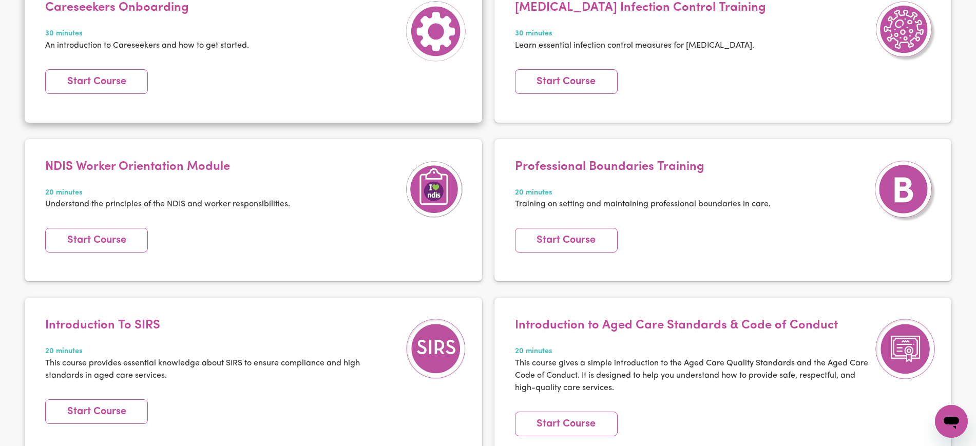
scroll to position [284, 0]
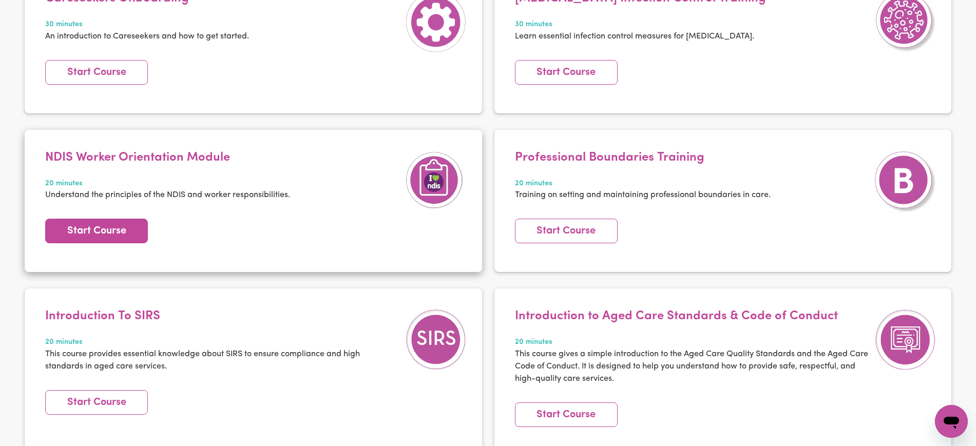
click at [103, 232] on link "Start Course" at bounding box center [96, 231] width 103 height 25
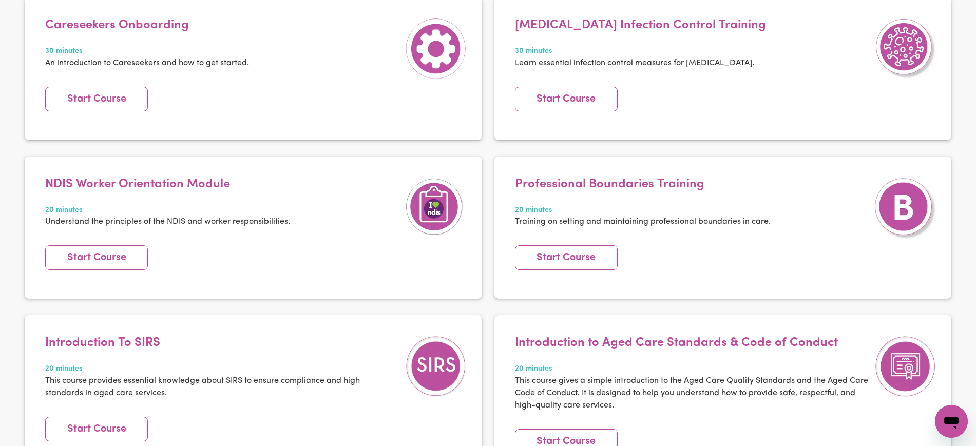
scroll to position [295, 0]
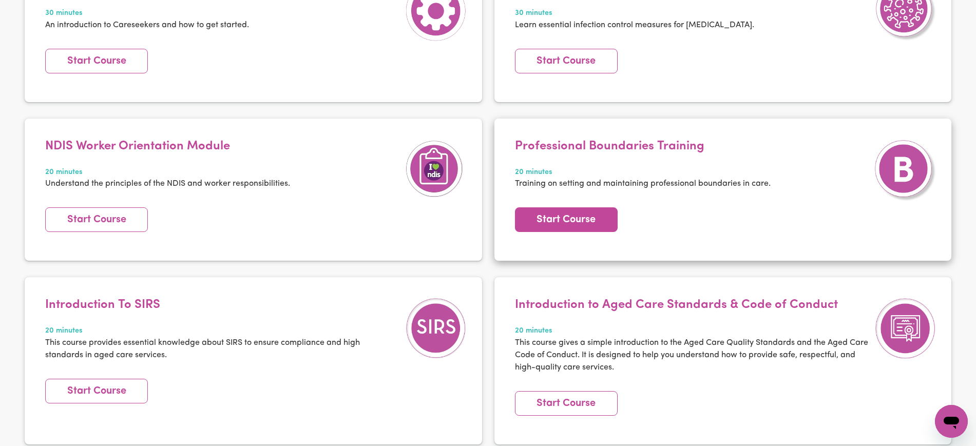
click at [560, 223] on link "Start Course" at bounding box center [566, 219] width 103 height 25
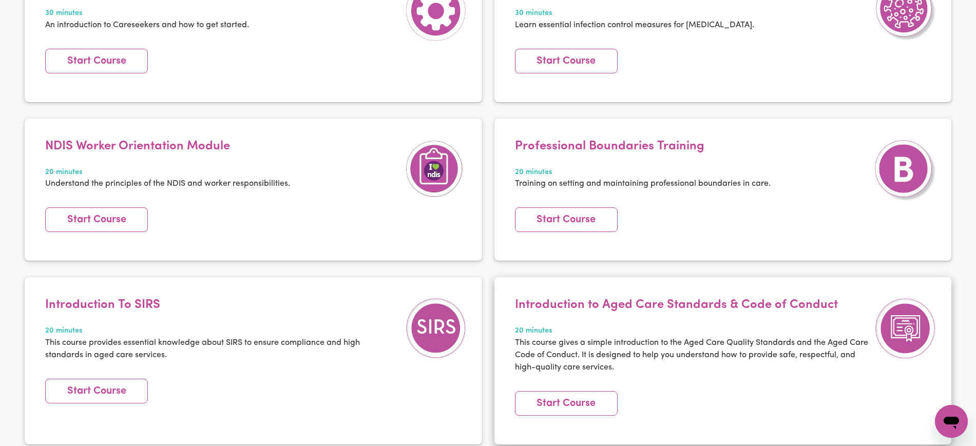
scroll to position [467, 0]
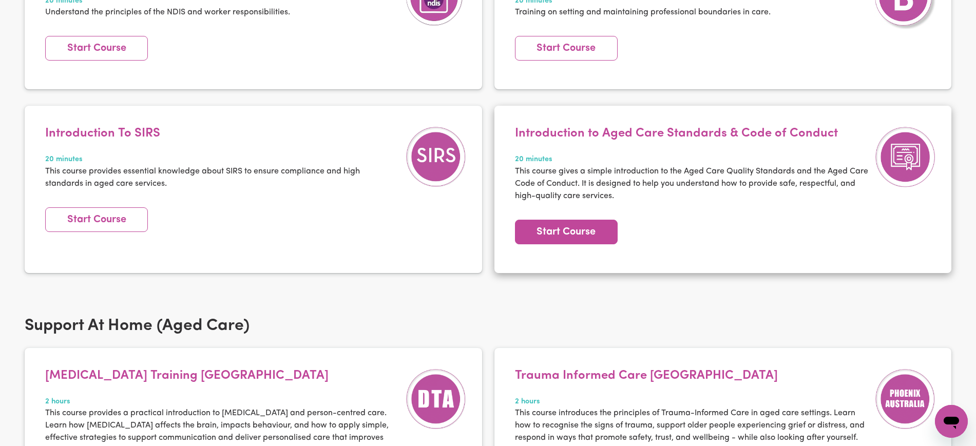
click at [575, 235] on link "Start Course" at bounding box center [566, 232] width 103 height 25
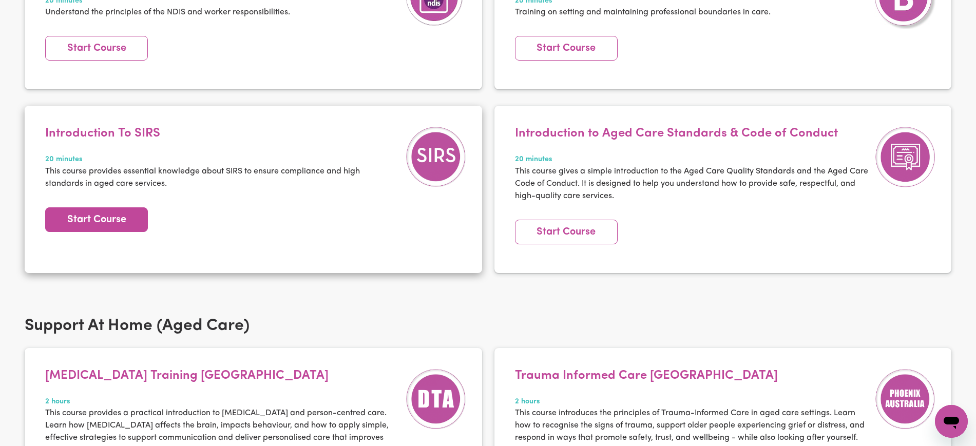
click at [102, 210] on link "Start Course" at bounding box center [96, 219] width 103 height 25
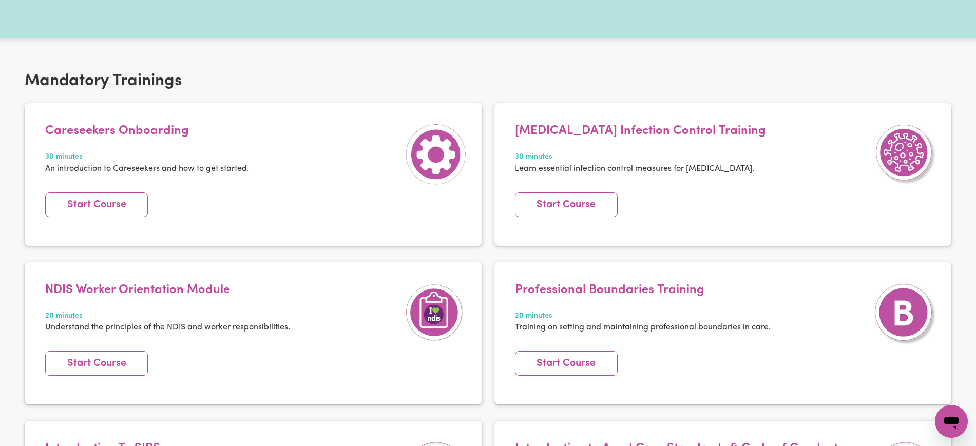
scroll to position [159, 0]
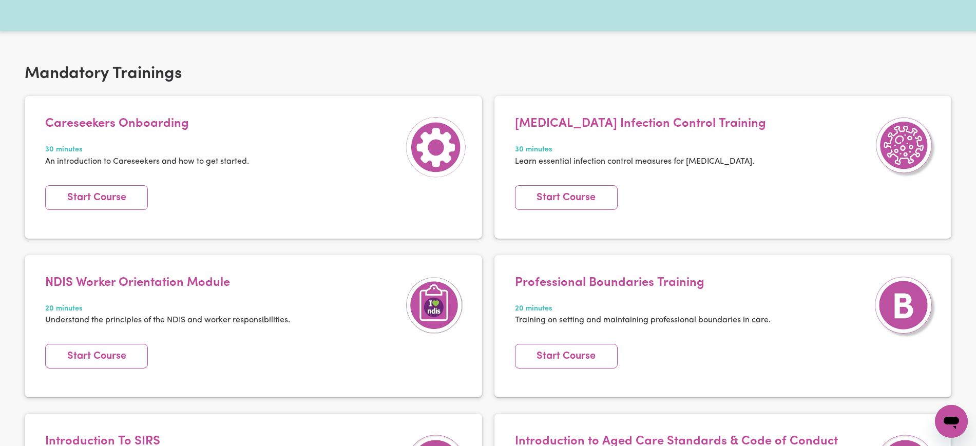
click at [240, 230] on article "Careseekers Onboarding 30 minutes An introduction to Careseekers and how to get…" at bounding box center [253, 167] width 457 height 142
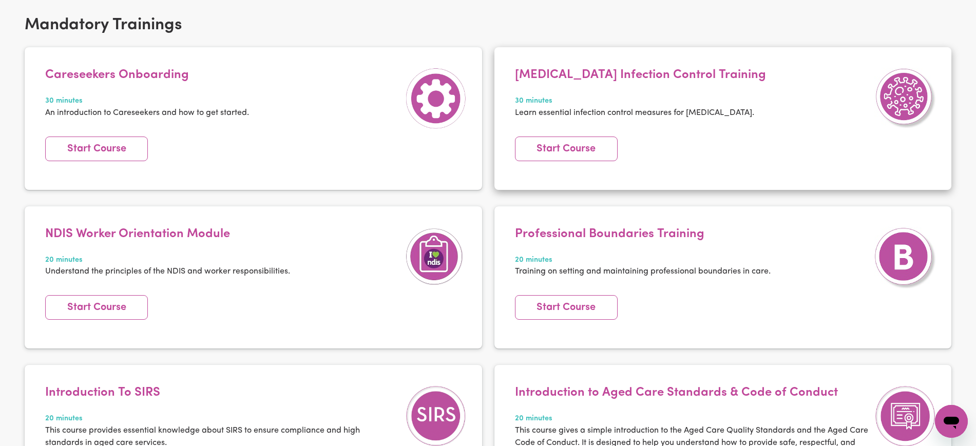
scroll to position [206, 0]
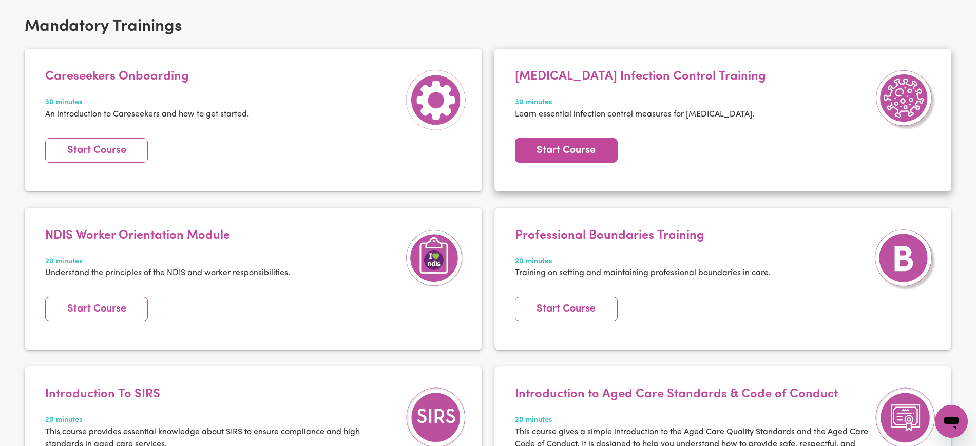
click at [569, 147] on link "Start Course" at bounding box center [566, 150] width 103 height 25
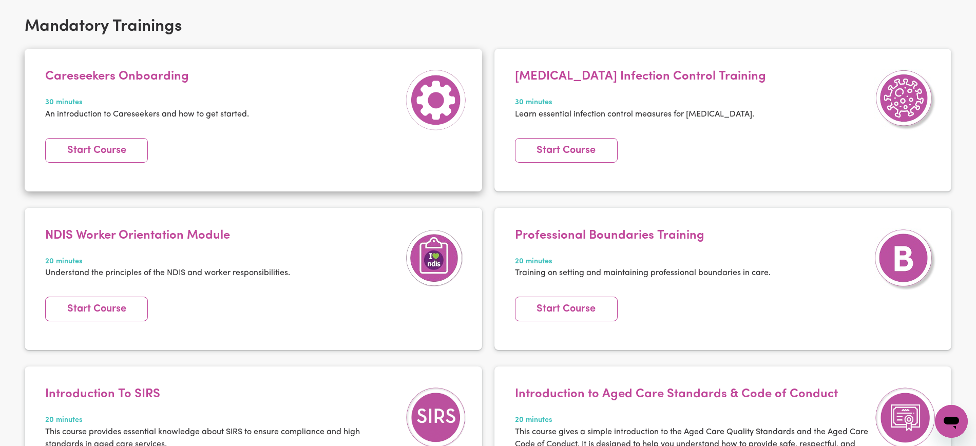
scroll to position [0, 0]
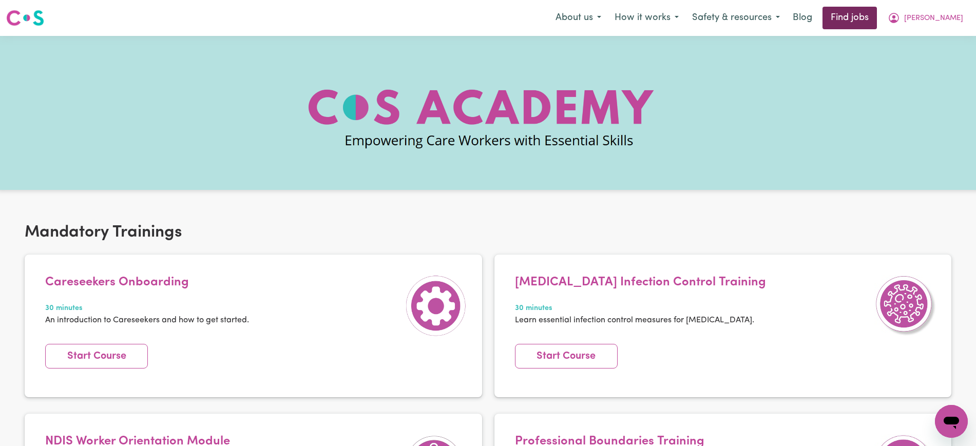
click at [868, 18] on link "Find jobs" at bounding box center [849, 18] width 54 height 23
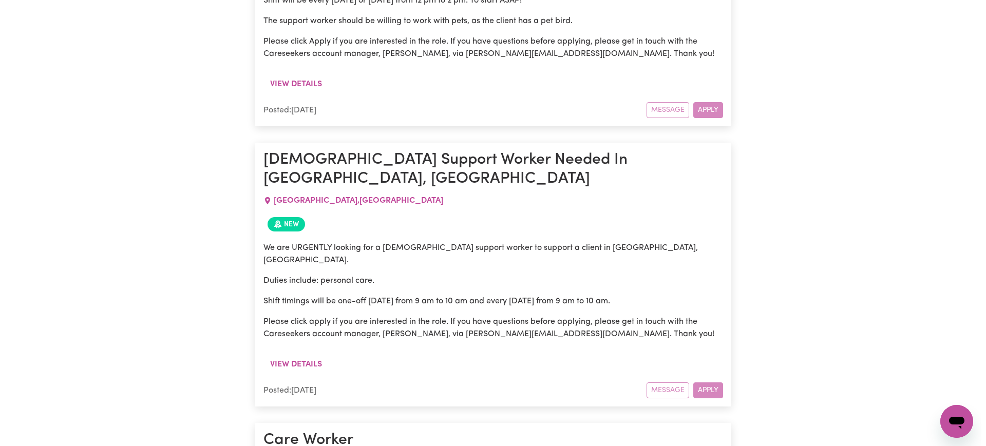
scroll to position [843, 0]
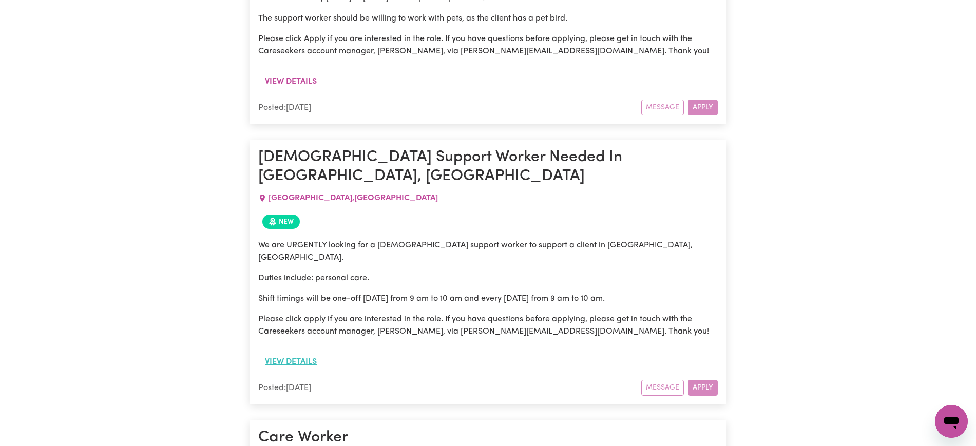
click at [303, 352] on button "View details" at bounding box center [290, 362] width 65 height 20
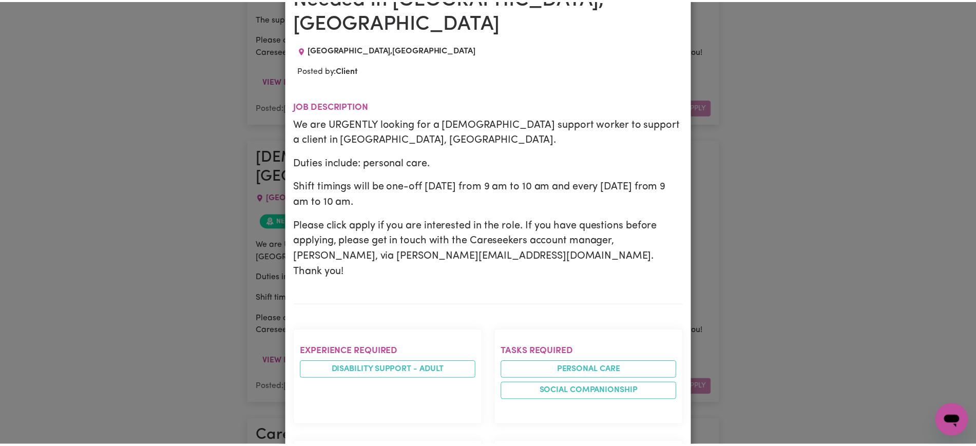
scroll to position [0, 0]
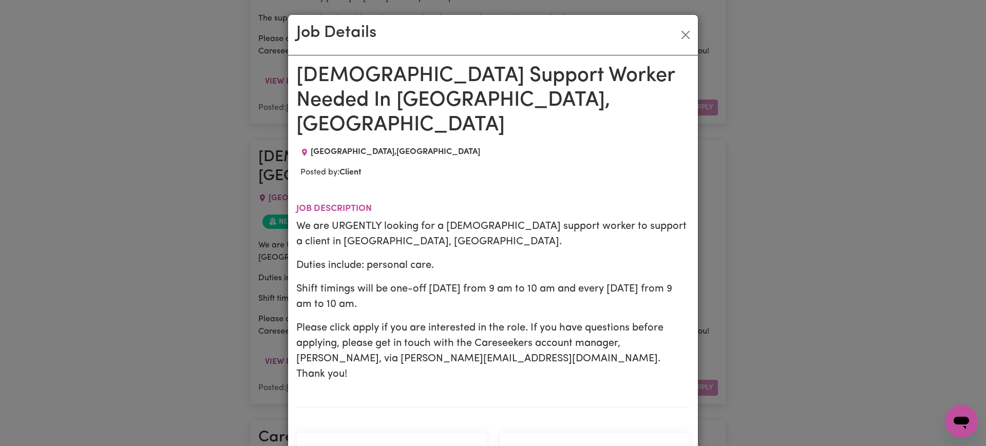
click at [182, 171] on div "Job Details [DEMOGRAPHIC_DATA] Support Worker Needed In [GEOGRAPHIC_DATA], [GEO…" at bounding box center [493, 223] width 986 height 446
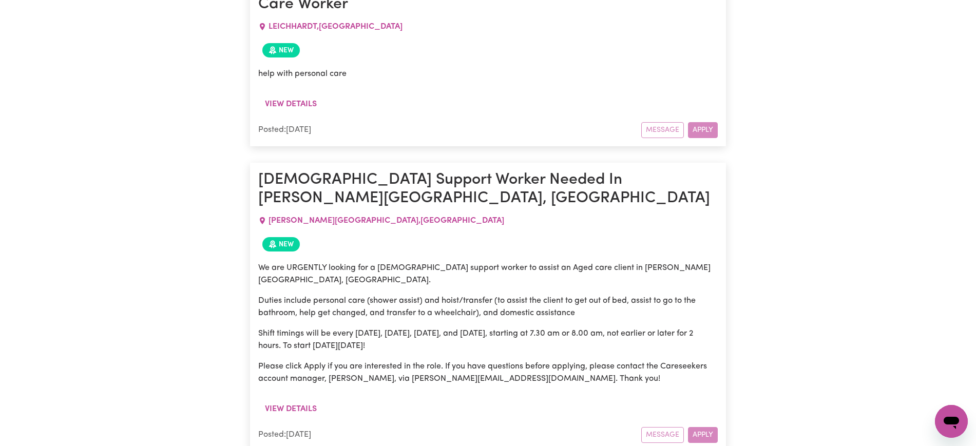
scroll to position [1279, 0]
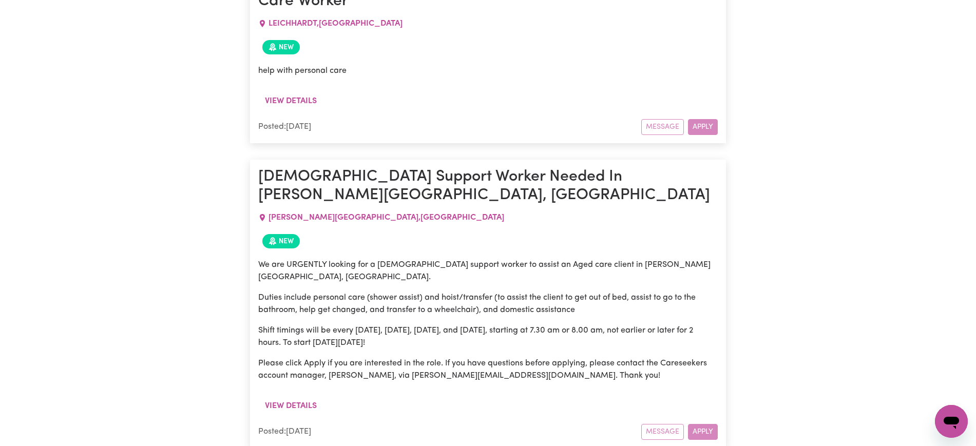
click at [424, 205] on div "[PERSON_NAME][GEOGRAPHIC_DATA] , [GEOGRAPHIC_DATA]" at bounding box center [487, 217] width 459 height 25
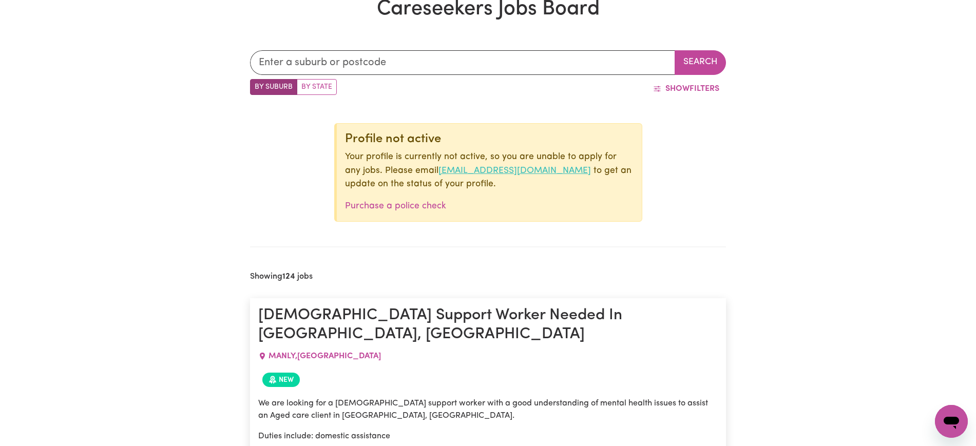
scroll to position [392, 0]
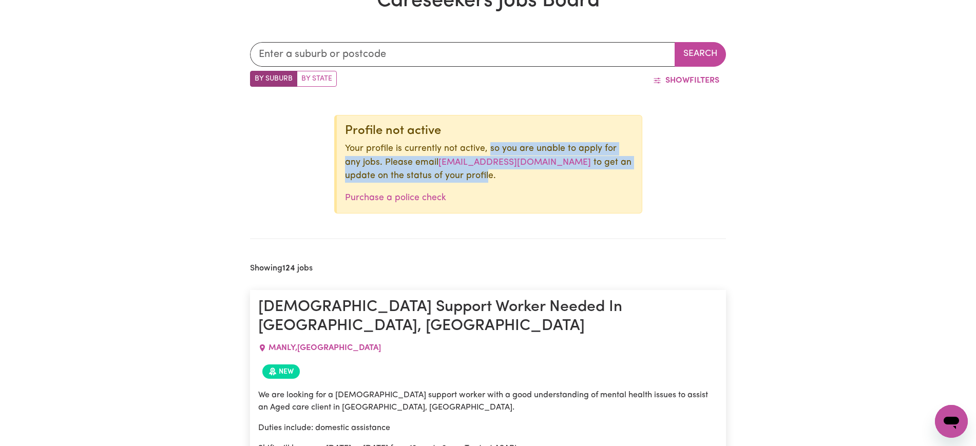
drag, startPoint x: 500, startPoint y: 150, endPoint x: 455, endPoint y: 179, distance: 52.8
click at [455, 179] on p "Your profile is currently not active, so you are unable to apply for any jobs. …" at bounding box center [489, 162] width 289 height 41
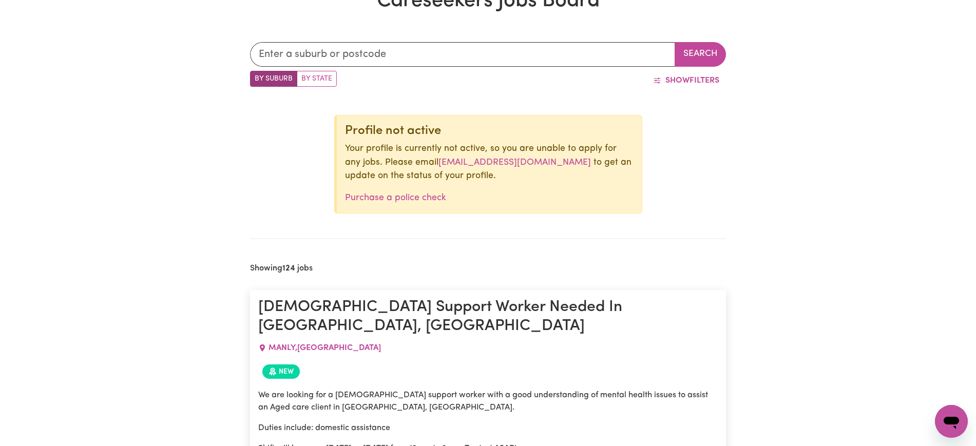
click at [455, 201] on p "Purchase a police check" at bounding box center [489, 197] width 289 height 13
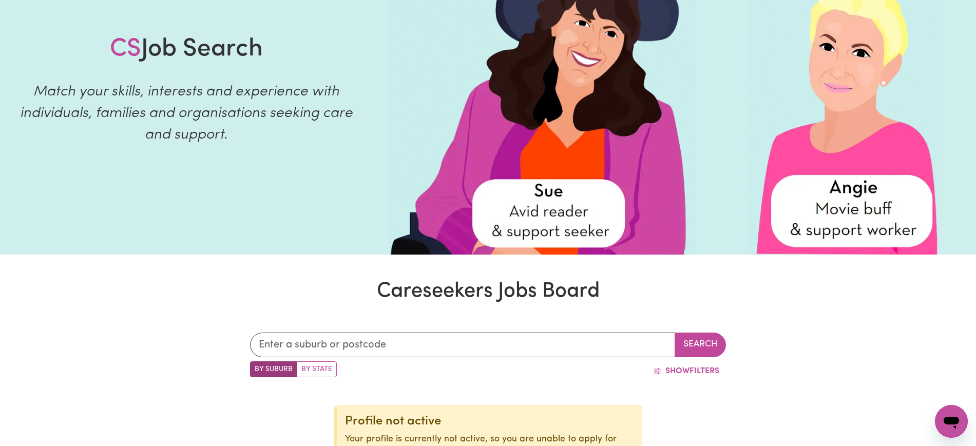
scroll to position [0, 0]
